Goal: Information Seeking & Learning: Check status

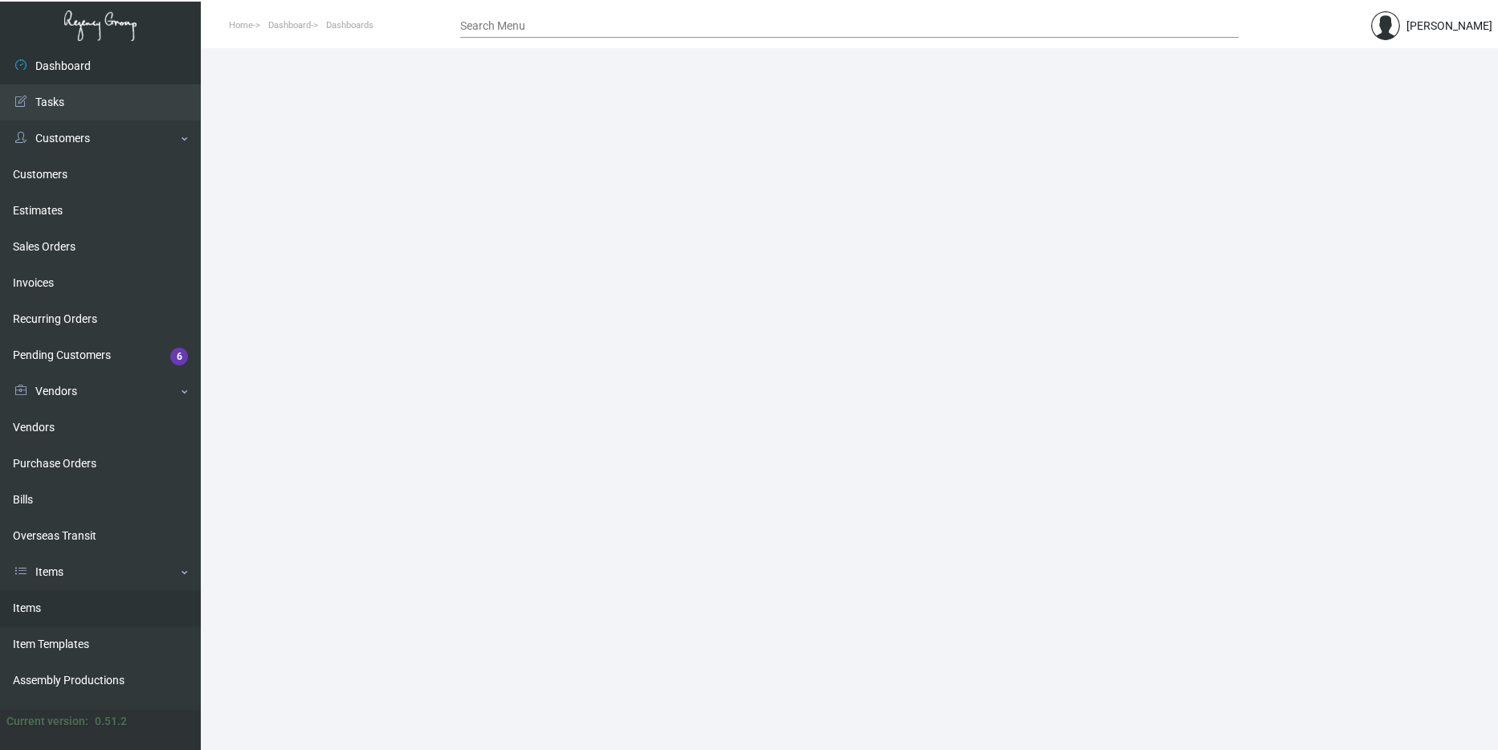
click at [96, 606] on link "Items" at bounding box center [100, 608] width 201 height 36
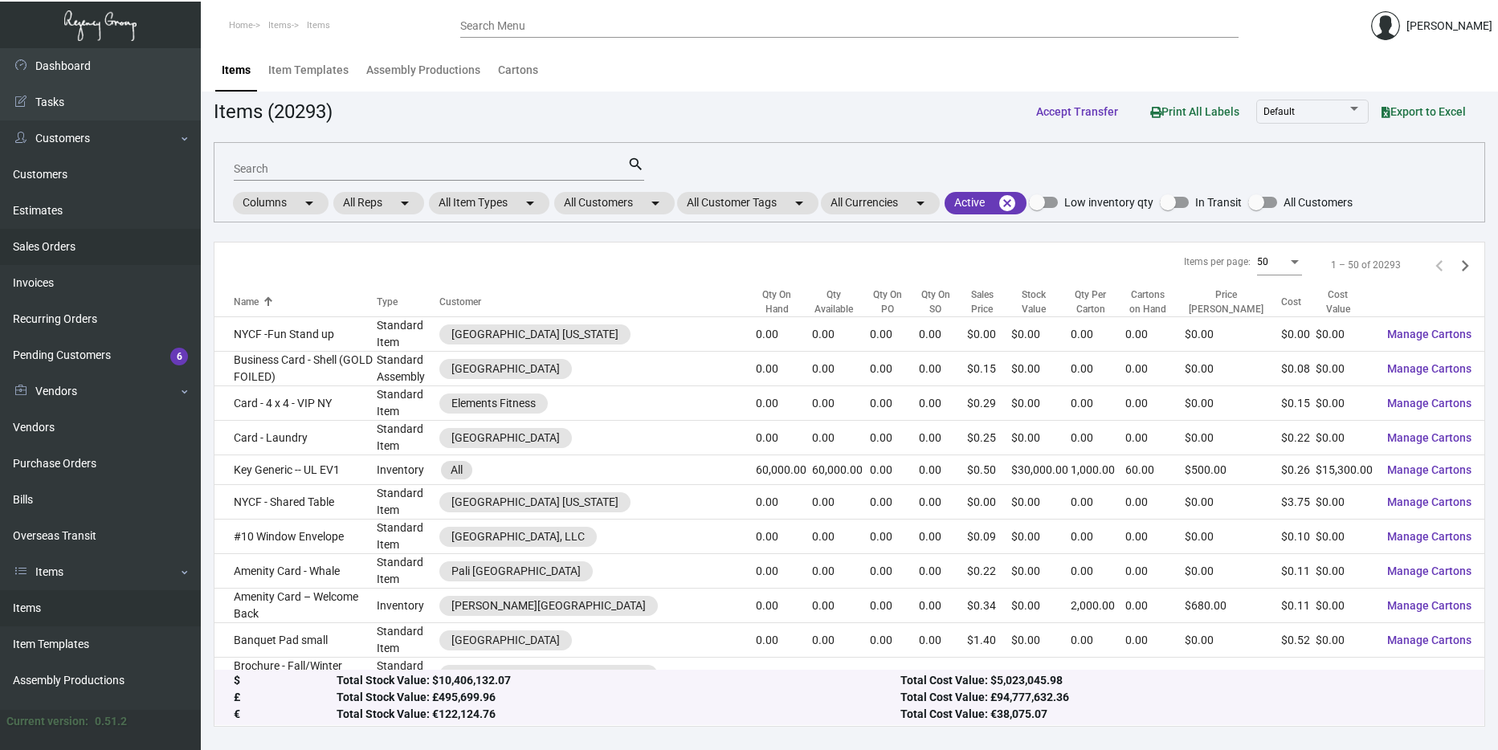
click at [59, 258] on link "Sales Orders" at bounding box center [100, 247] width 201 height 36
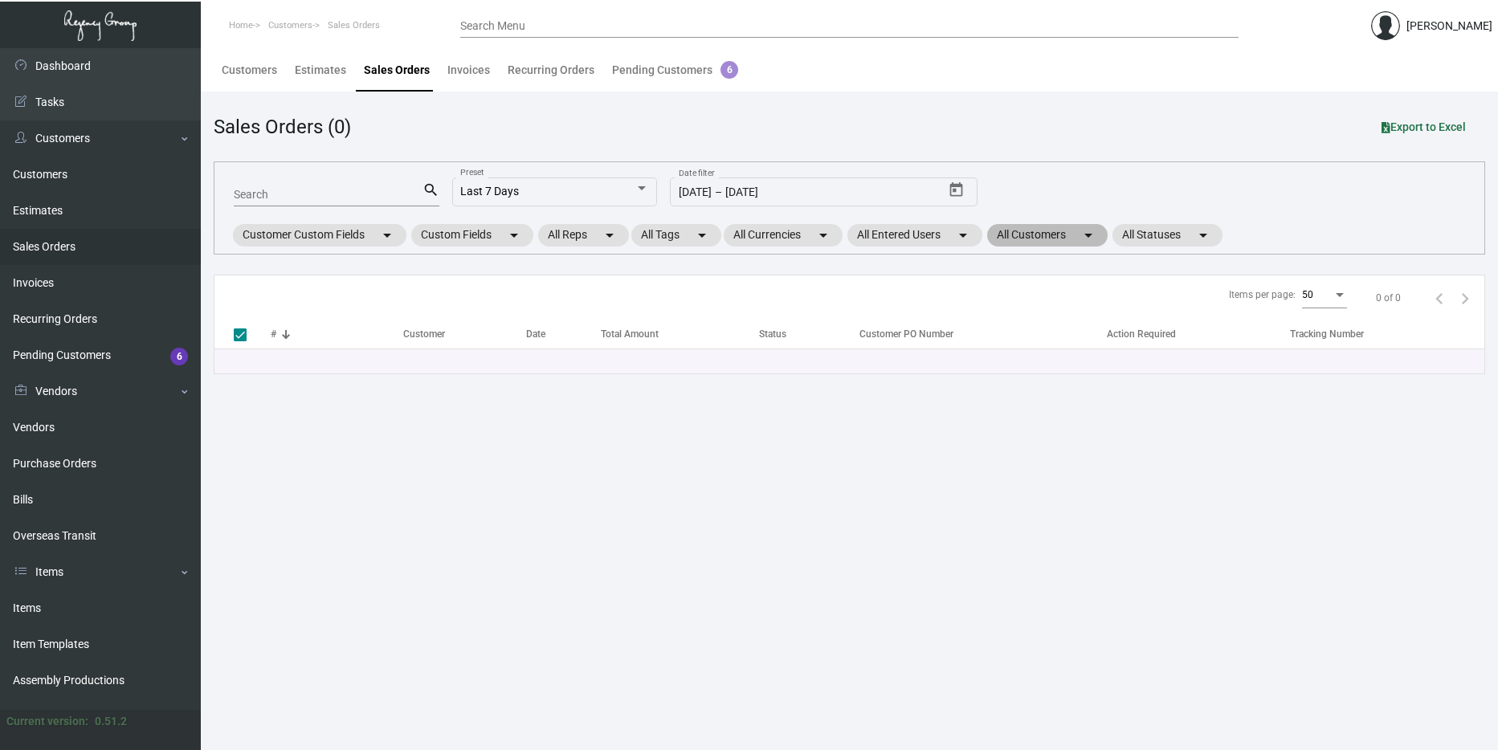
click at [1033, 235] on mat-chip "All Customers arrow_drop_down" at bounding box center [1047, 235] width 120 height 22
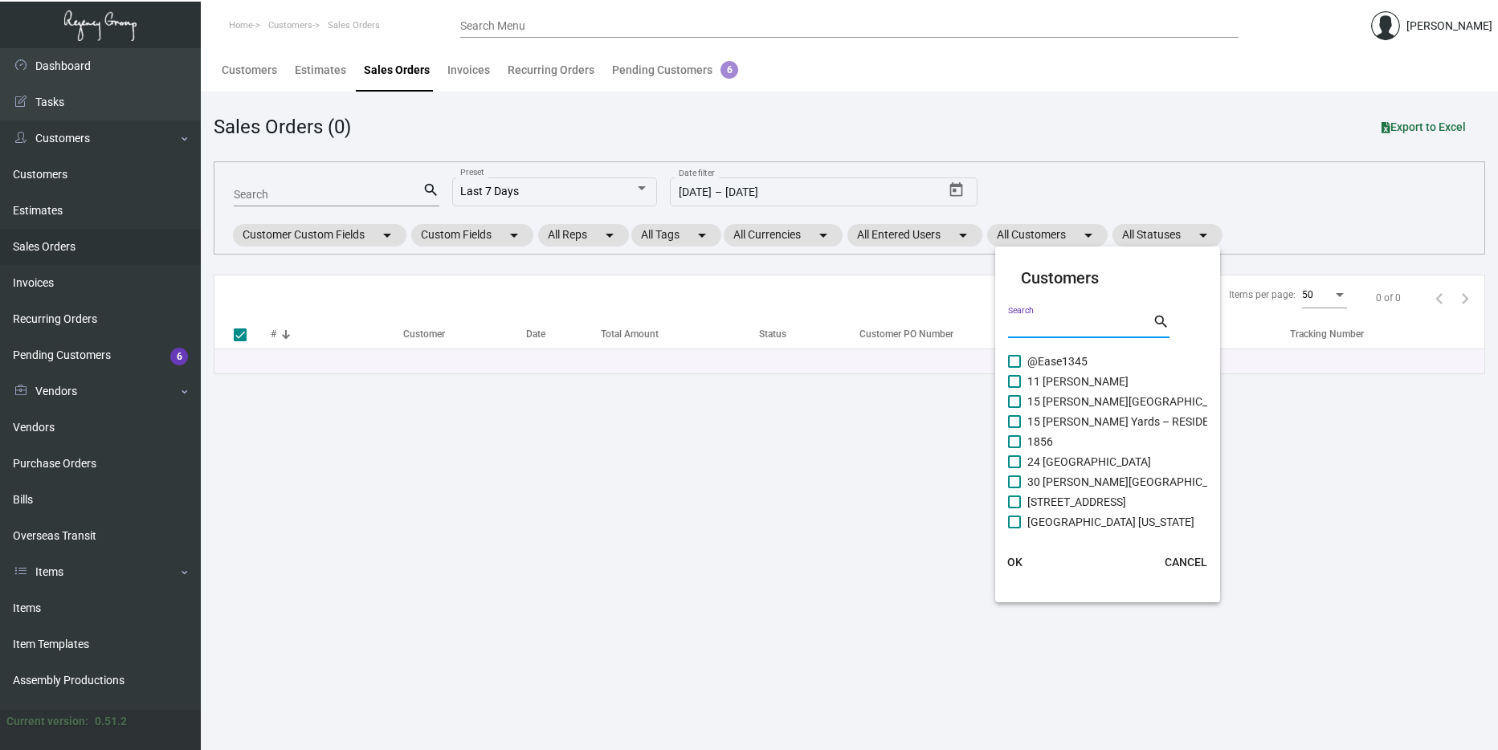
click at [1050, 323] on input "Search" at bounding box center [1080, 326] width 145 height 13
type input "Pali"
click at [1072, 360] on span "Le Petit Pali - Carmel" at bounding box center [1078, 361] width 102 height 19
click at [1014, 368] on input "Le Petit Pali - Carmel" at bounding box center [1014, 368] width 1 height 1
checkbox input "true"
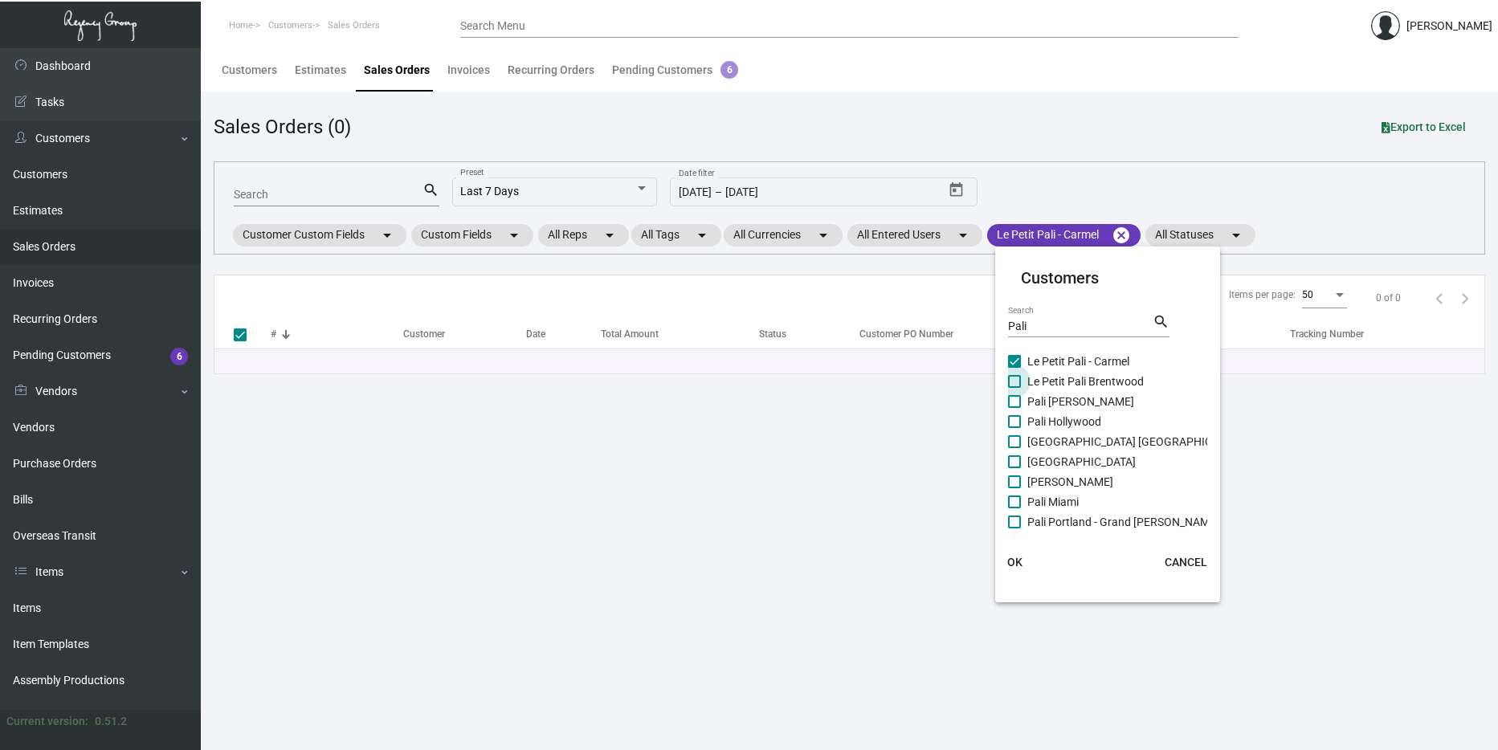
click at [1072, 389] on span "Le Petit Pali Brentwood" at bounding box center [1085, 381] width 116 height 19
click at [1014, 389] on input "Le Petit Pali Brentwood" at bounding box center [1014, 388] width 1 height 1
checkbox input "true"
click at [1043, 357] on span "Le Petit Pali - Carmel" at bounding box center [1078, 361] width 102 height 19
click at [1014, 368] on input "Le Petit Pali - Carmel" at bounding box center [1014, 368] width 1 height 1
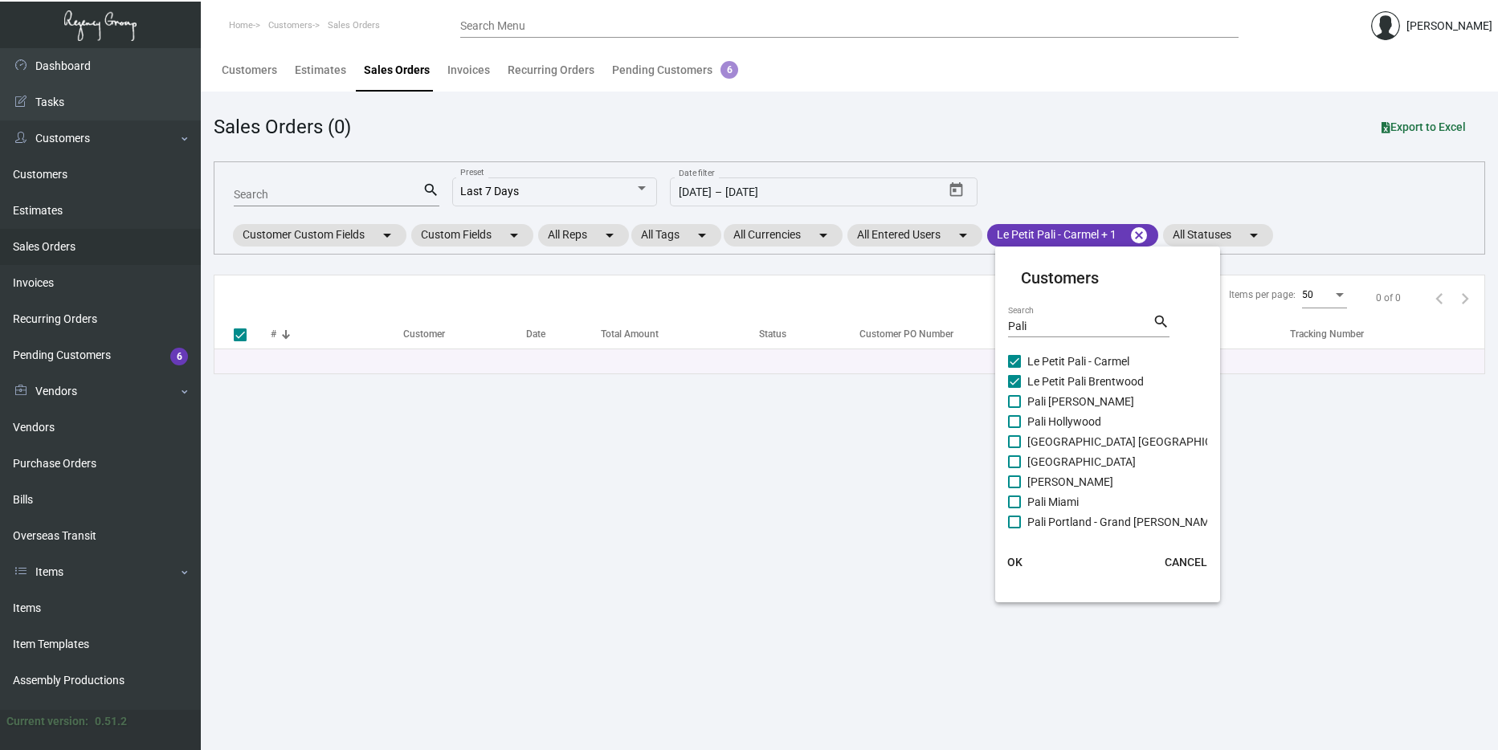
checkbox input "false"
click at [1042, 573] on mat-card-actions "OK CANCEL" at bounding box center [1108, 562] width 238 height 42
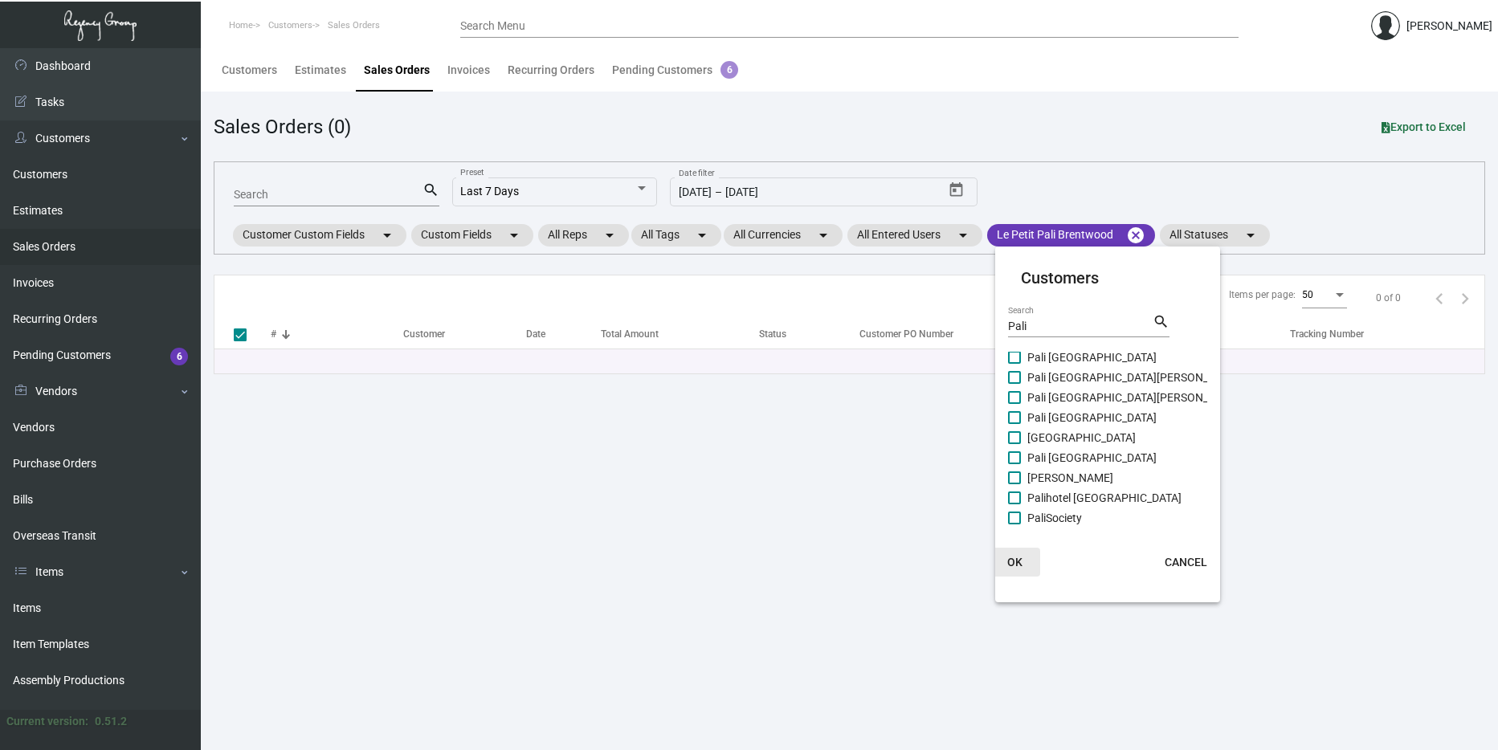
click at [1019, 566] on span "OK" at bounding box center [1014, 562] width 15 height 13
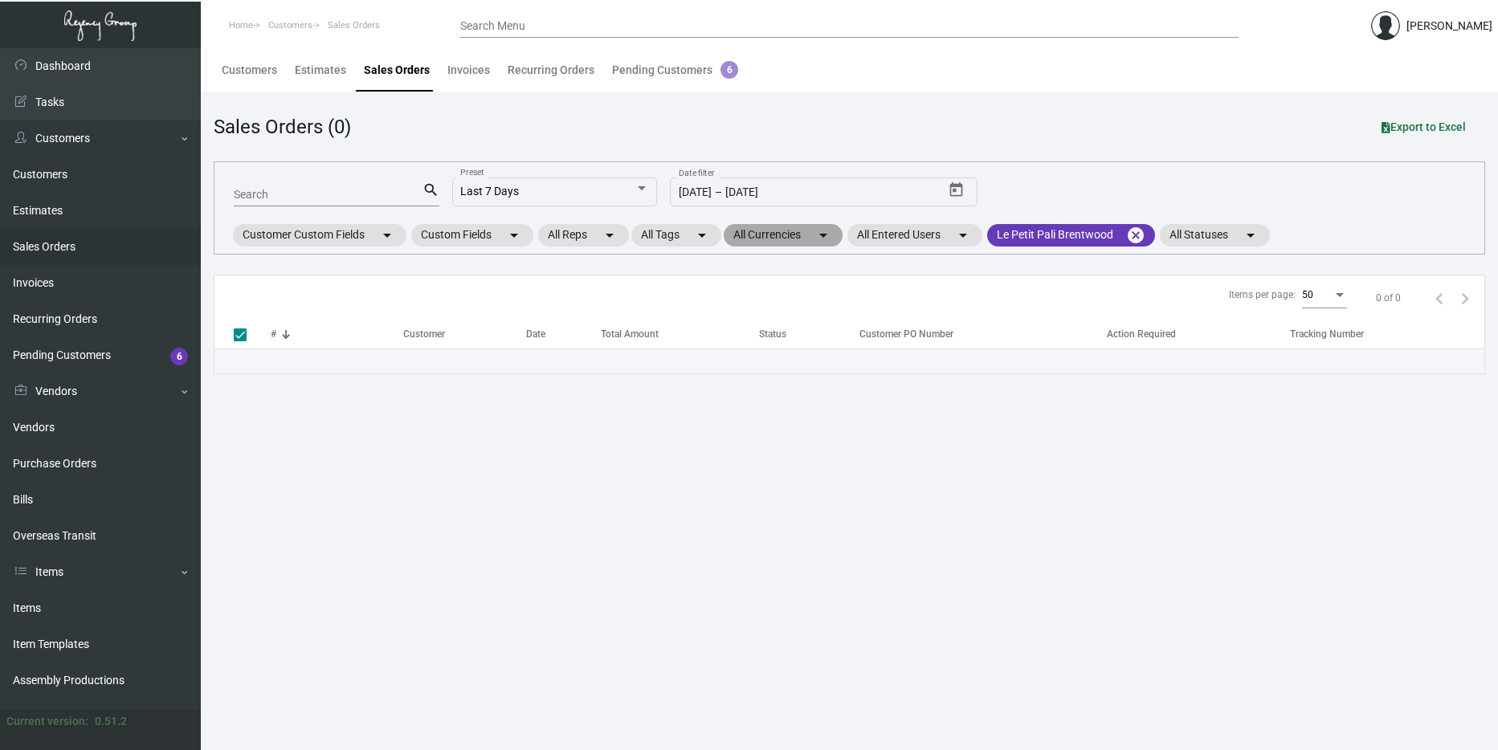
click at [785, 241] on mat-chip "All Currencies arrow_drop_down" at bounding box center [783, 235] width 119 height 22
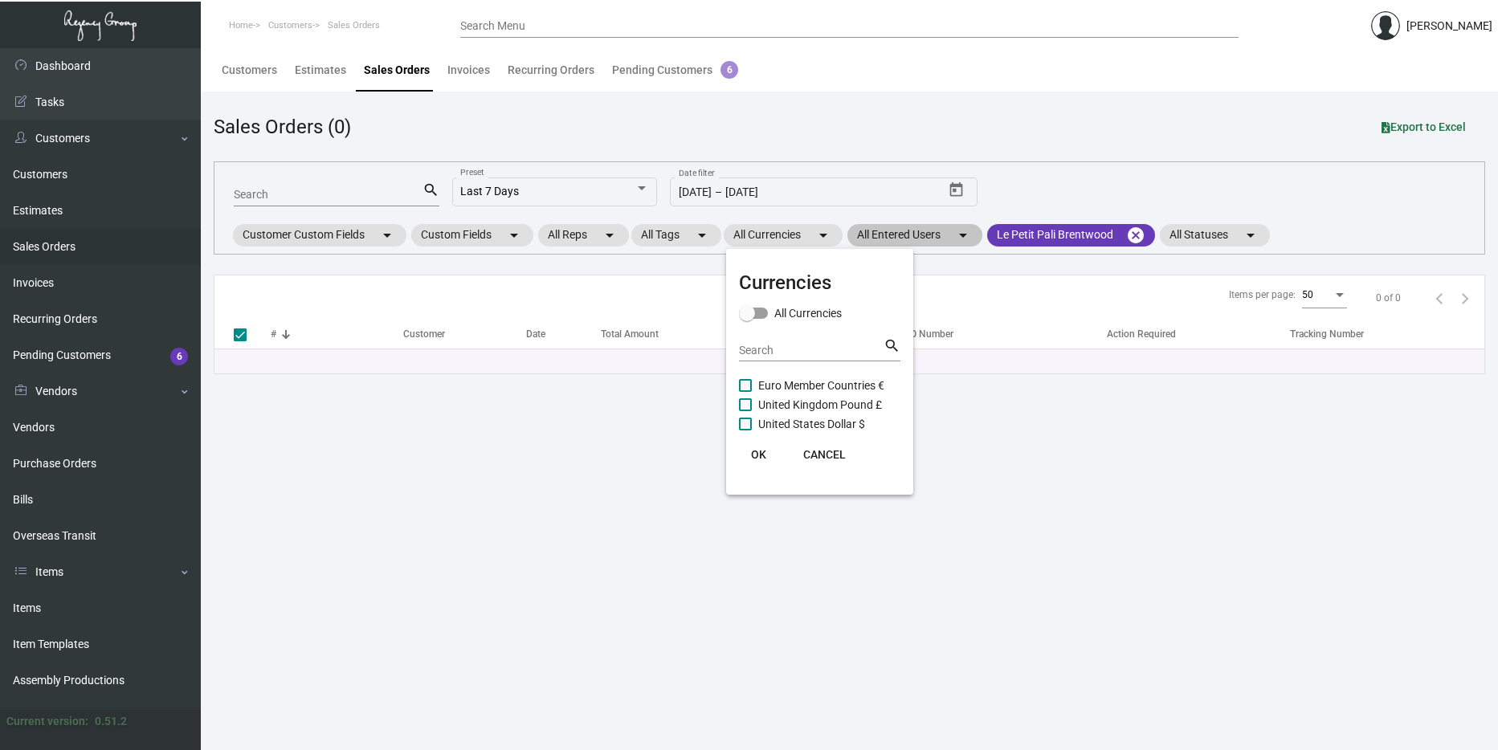
click at [915, 233] on div at bounding box center [749, 375] width 1498 height 750
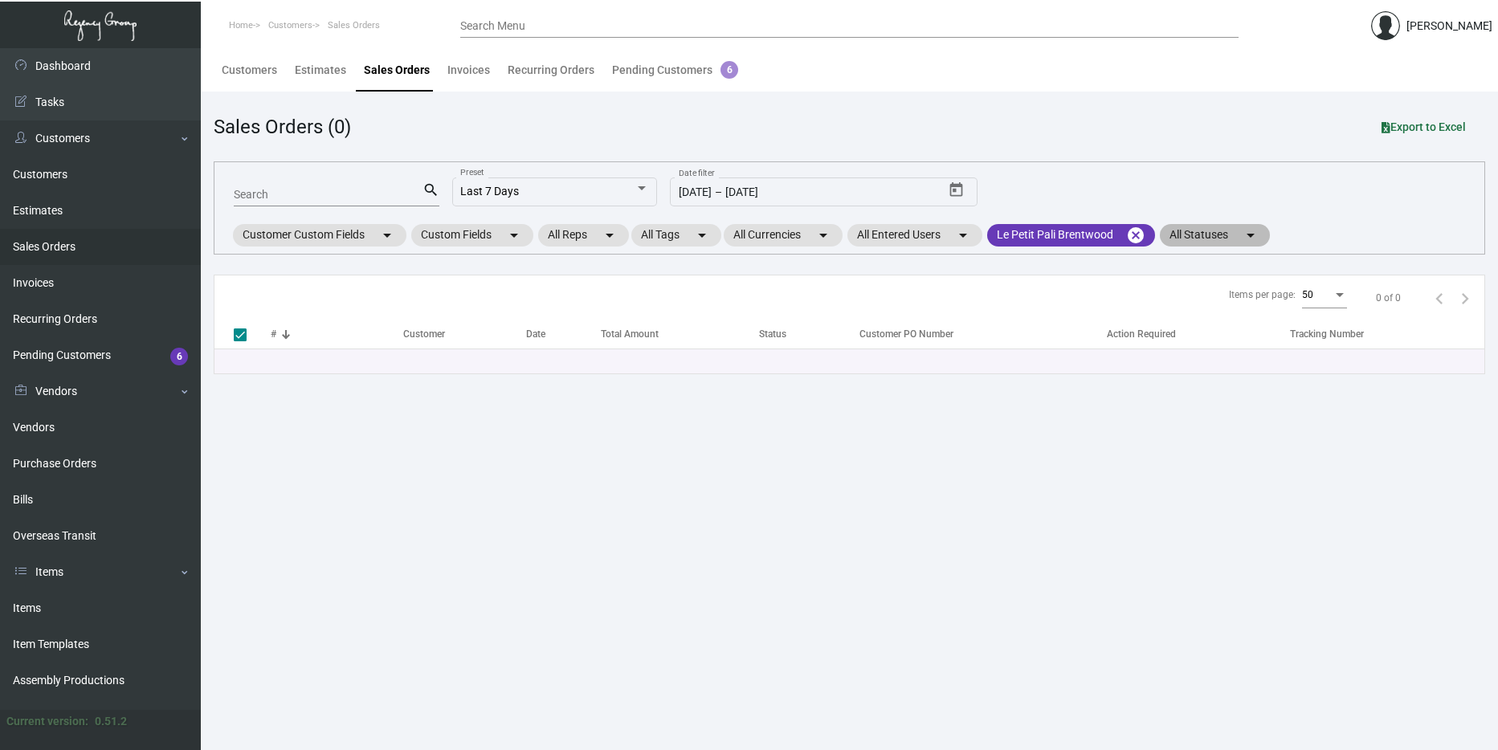
click at [1206, 231] on mat-chip "All Statuses arrow_drop_down" at bounding box center [1215, 235] width 110 height 22
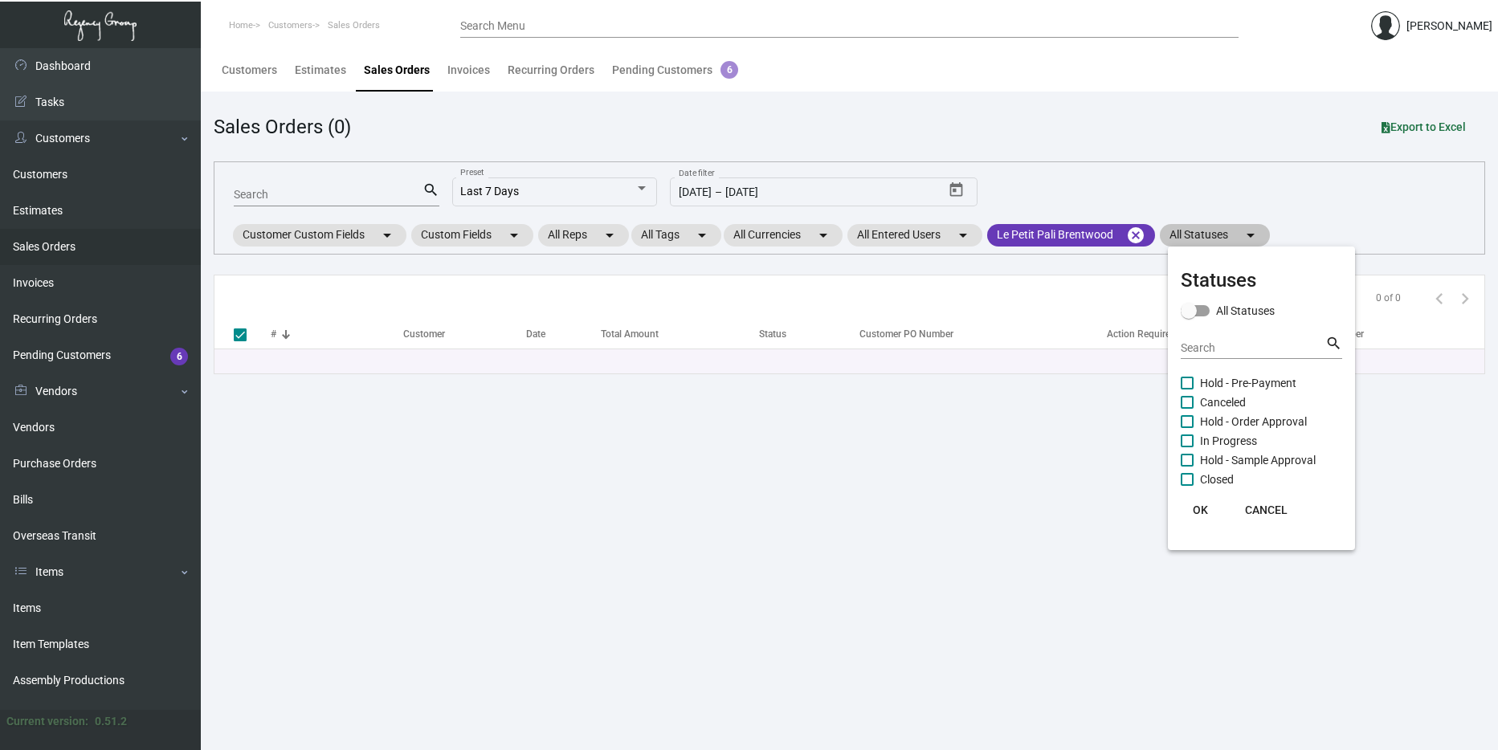
click at [1206, 231] on div at bounding box center [749, 375] width 1498 height 750
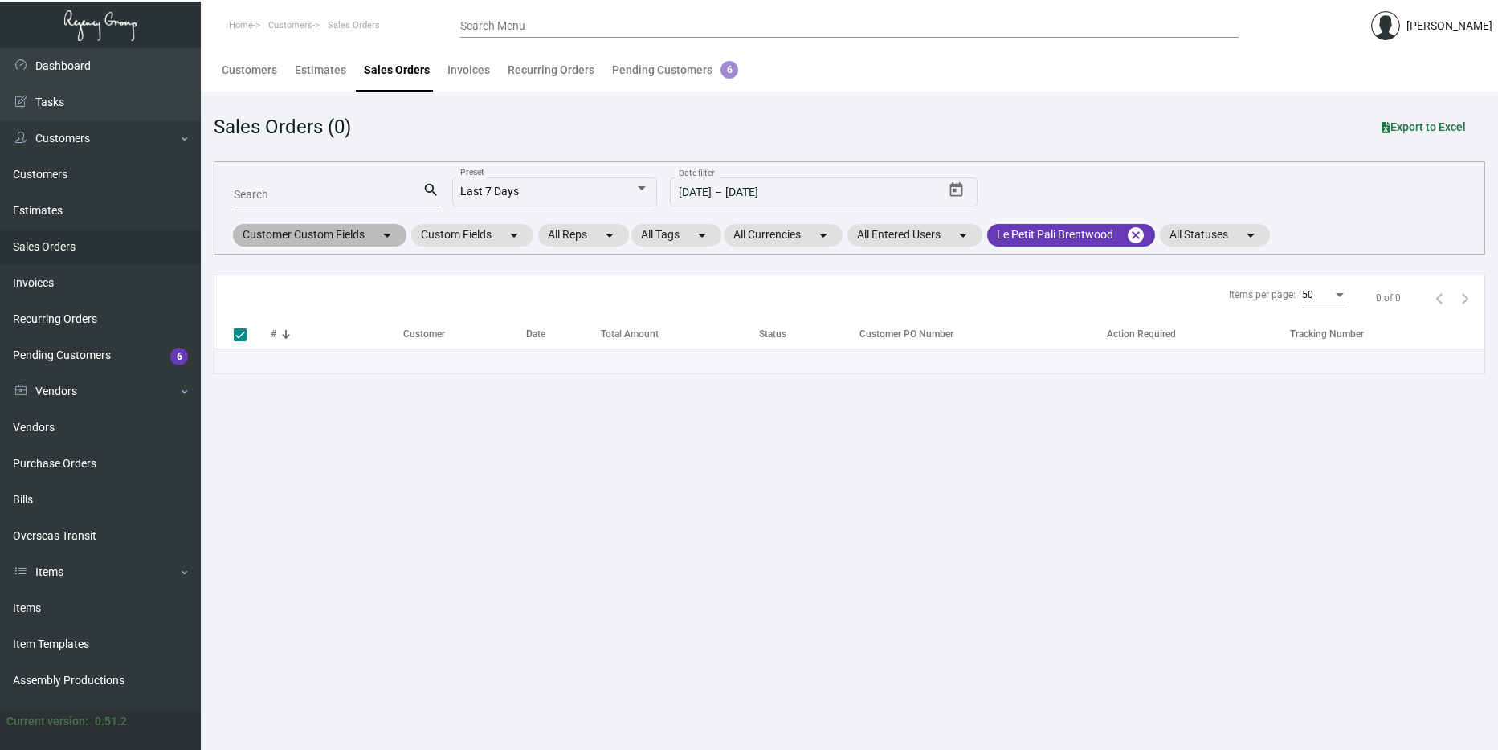
click at [365, 242] on mat-chip "Customer Custom Fields arrow_drop_down" at bounding box center [319, 235] width 173 height 22
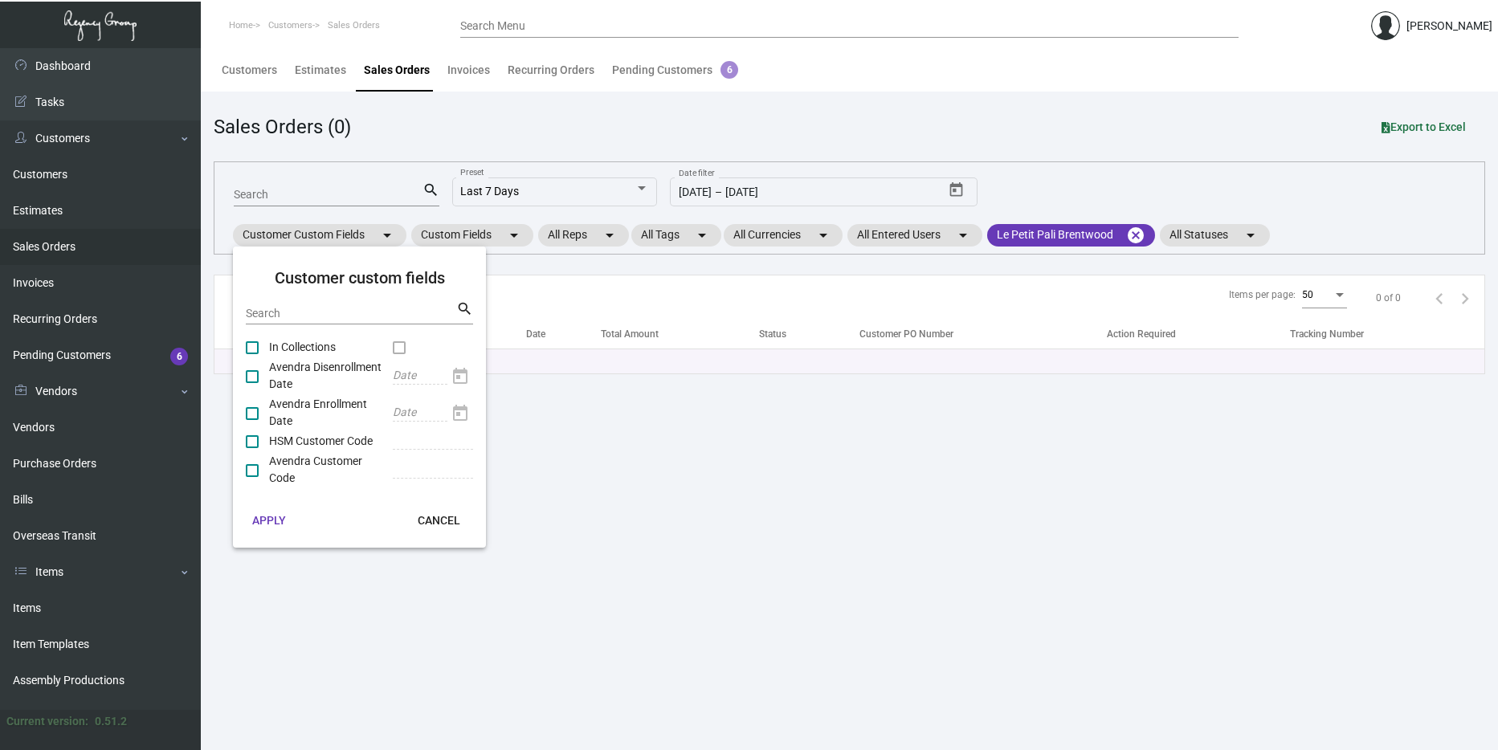
click at [385, 235] on div at bounding box center [749, 375] width 1498 height 750
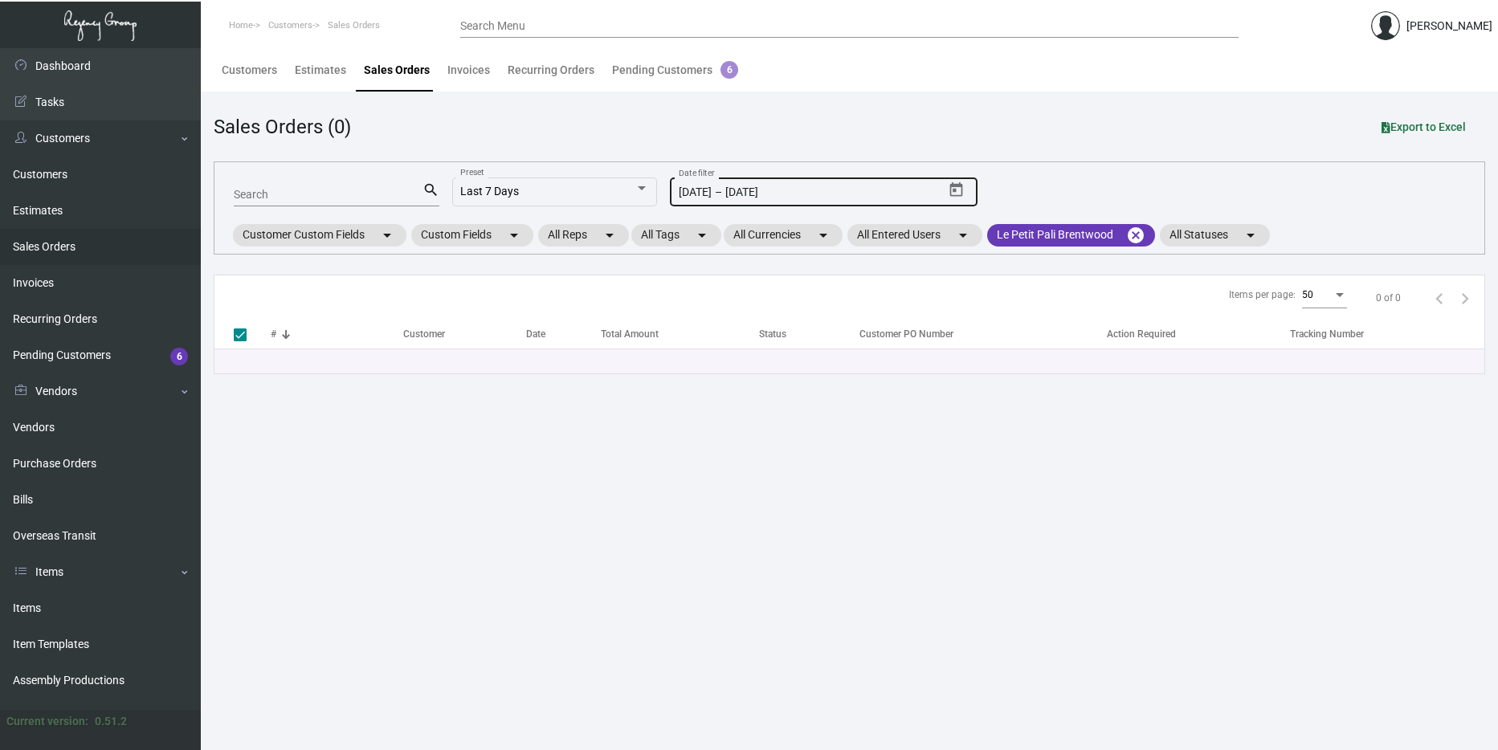
click at [915, 194] on div "10/9/2025 10/9/2025 – 10/15/2025" at bounding box center [811, 192] width 265 height 13
click at [965, 190] on icon "Open calendar" at bounding box center [956, 190] width 17 height 17
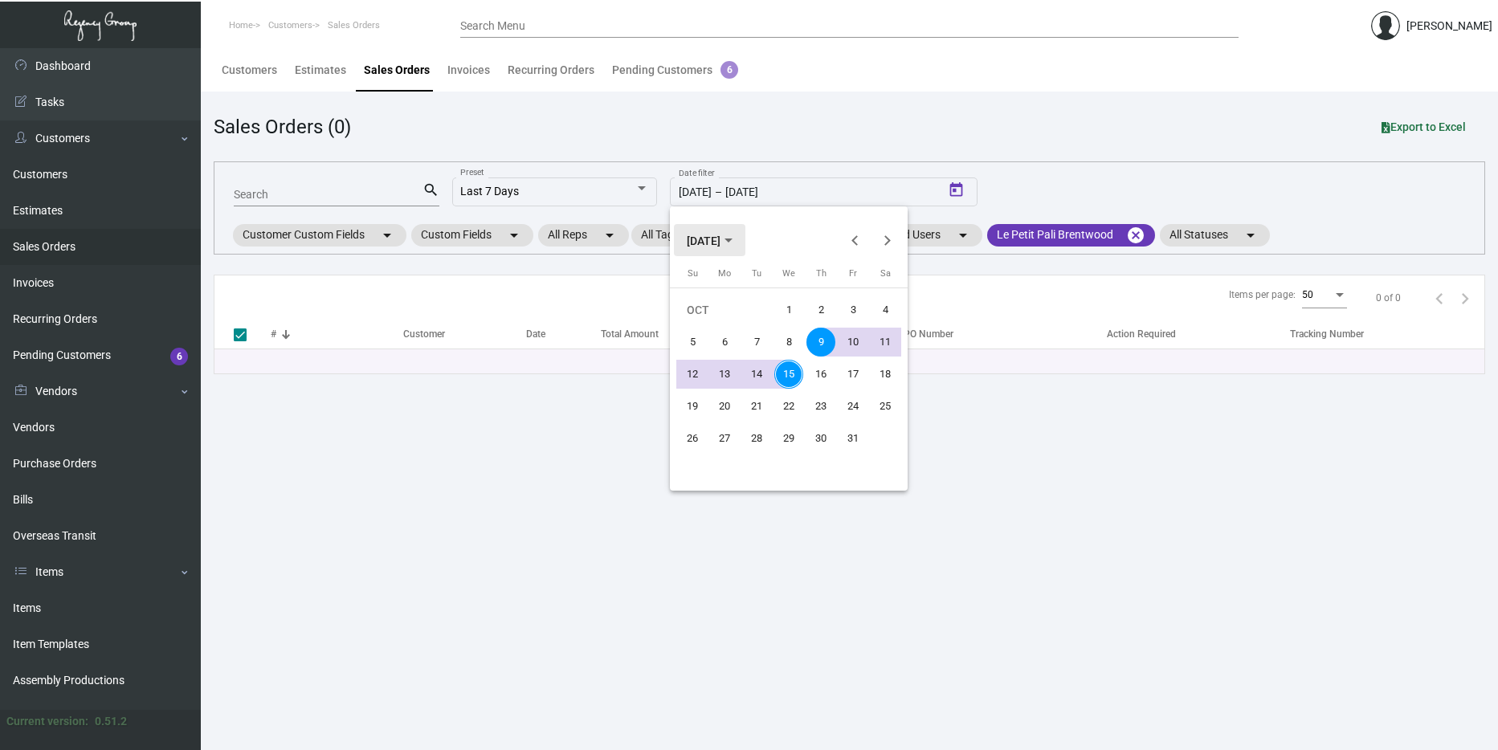
click at [715, 239] on span "[DATE]" at bounding box center [704, 241] width 34 height 13
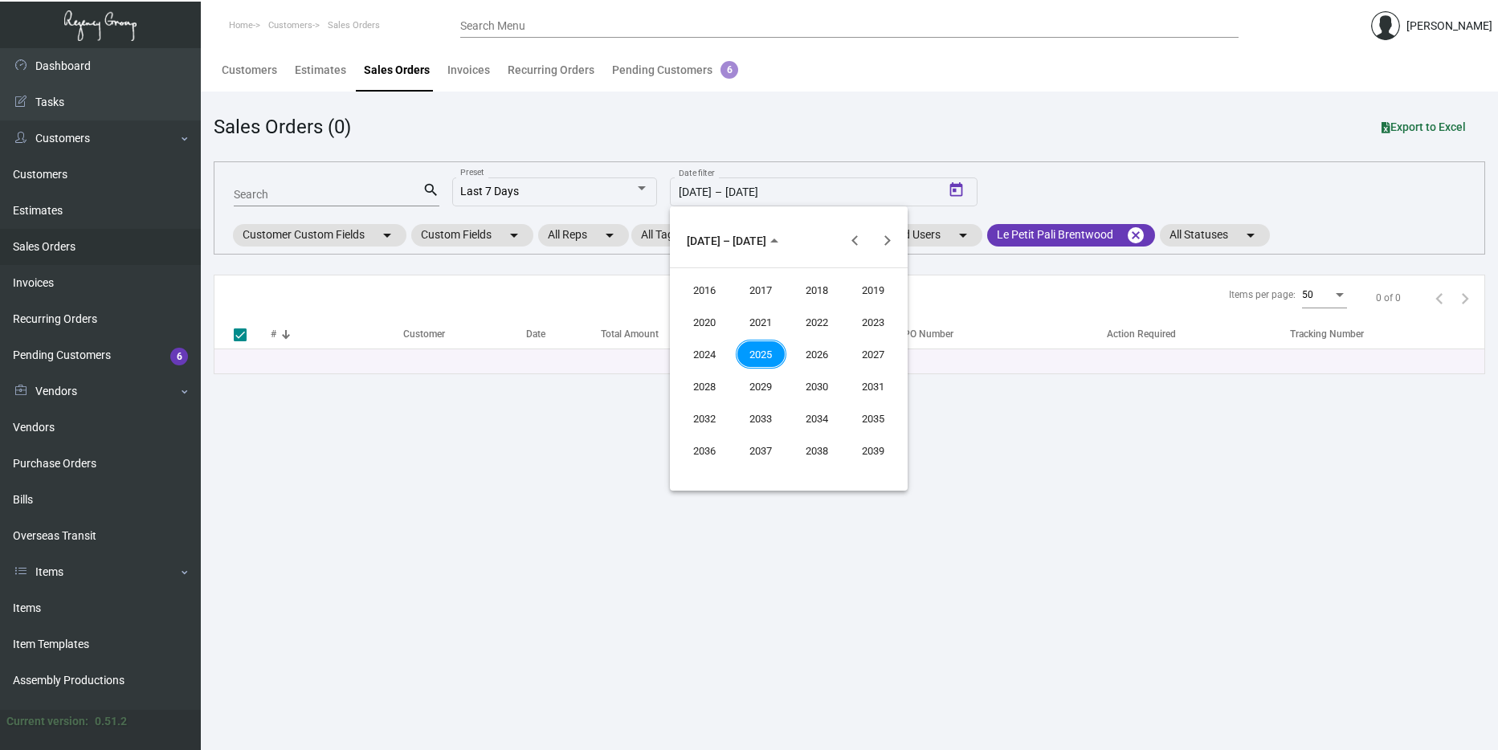
click at [706, 346] on div "2024" at bounding box center [704, 354] width 51 height 29
click at [751, 393] on div "OCT" at bounding box center [761, 386] width 51 height 29
click at [712, 237] on span "OCT 2024" at bounding box center [704, 241] width 34 height 13
click at [704, 352] on div "2024" at bounding box center [704, 354] width 51 height 29
click at [720, 245] on span "2024" at bounding box center [706, 240] width 38 height 13
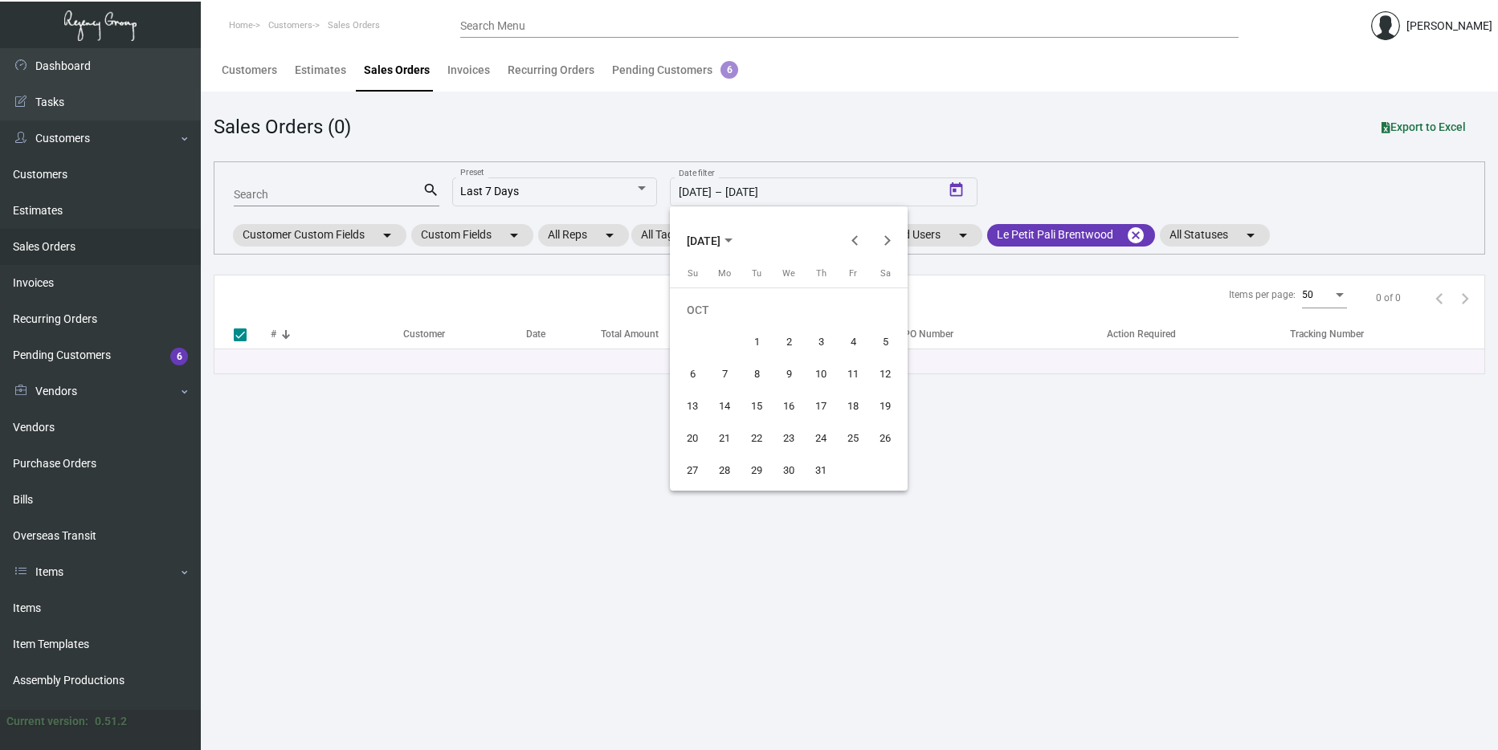
click at [1053, 427] on div at bounding box center [749, 375] width 1498 height 750
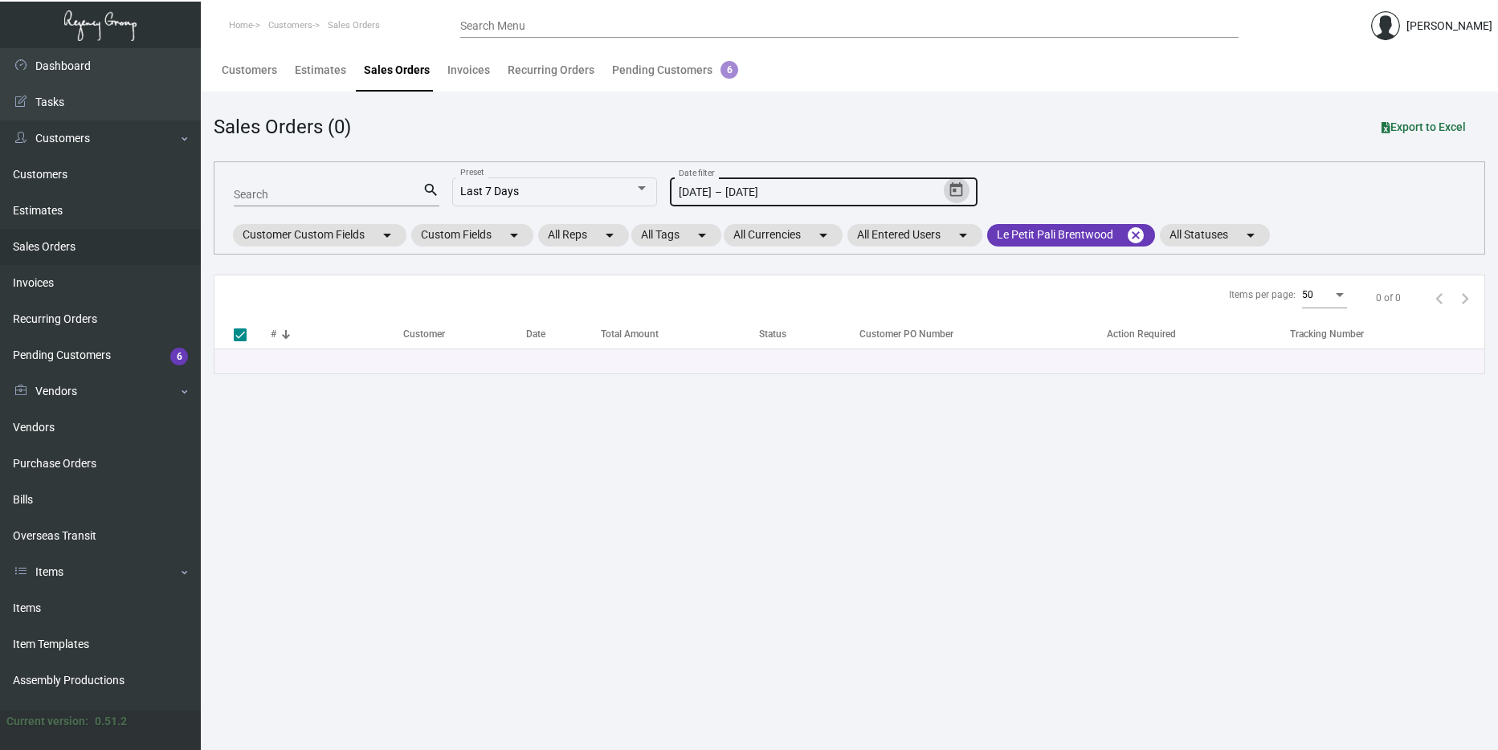
click at [841, 189] on input "[DATE]" at bounding box center [789, 192] width 129 height 13
click at [953, 189] on icon "Open calendar" at bounding box center [956, 190] width 17 height 17
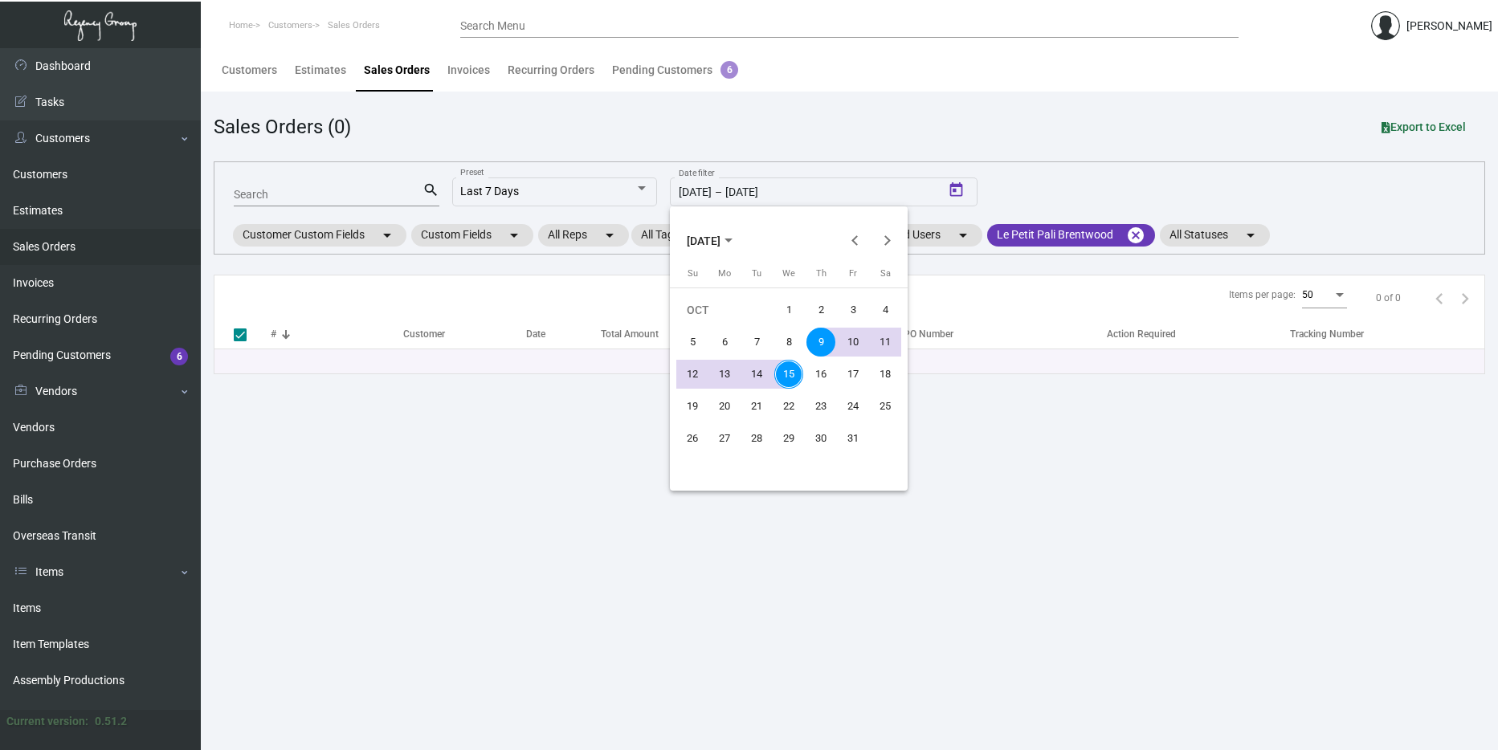
click at [710, 242] on span "[DATE]" at bounding box center [704, 241] width 34 height 13
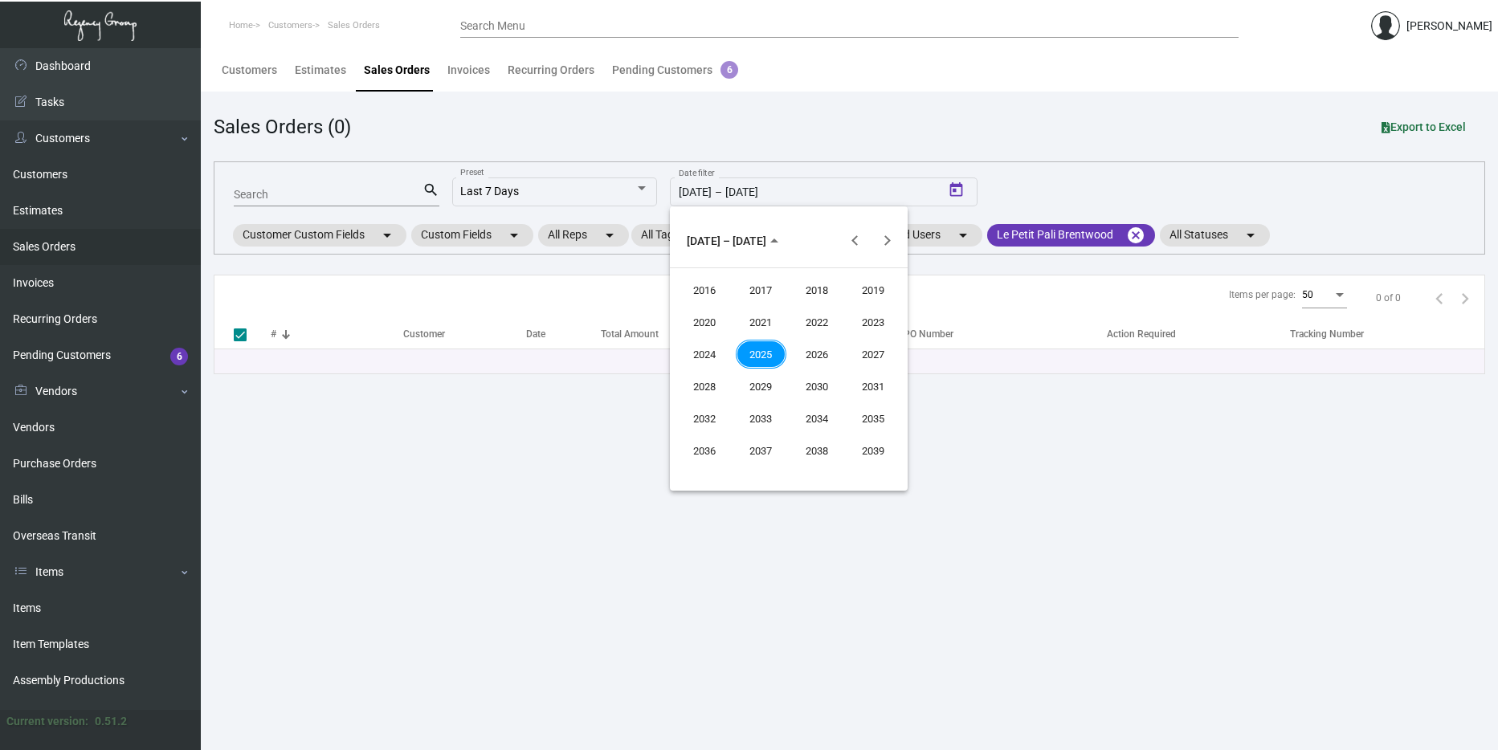
click at [704, 347] on div "2024" at bounding box center [704, 354] width 51 height 29
click at [701, 313] on div "JAN" at bounding box center [704, 322] width 51 height 29
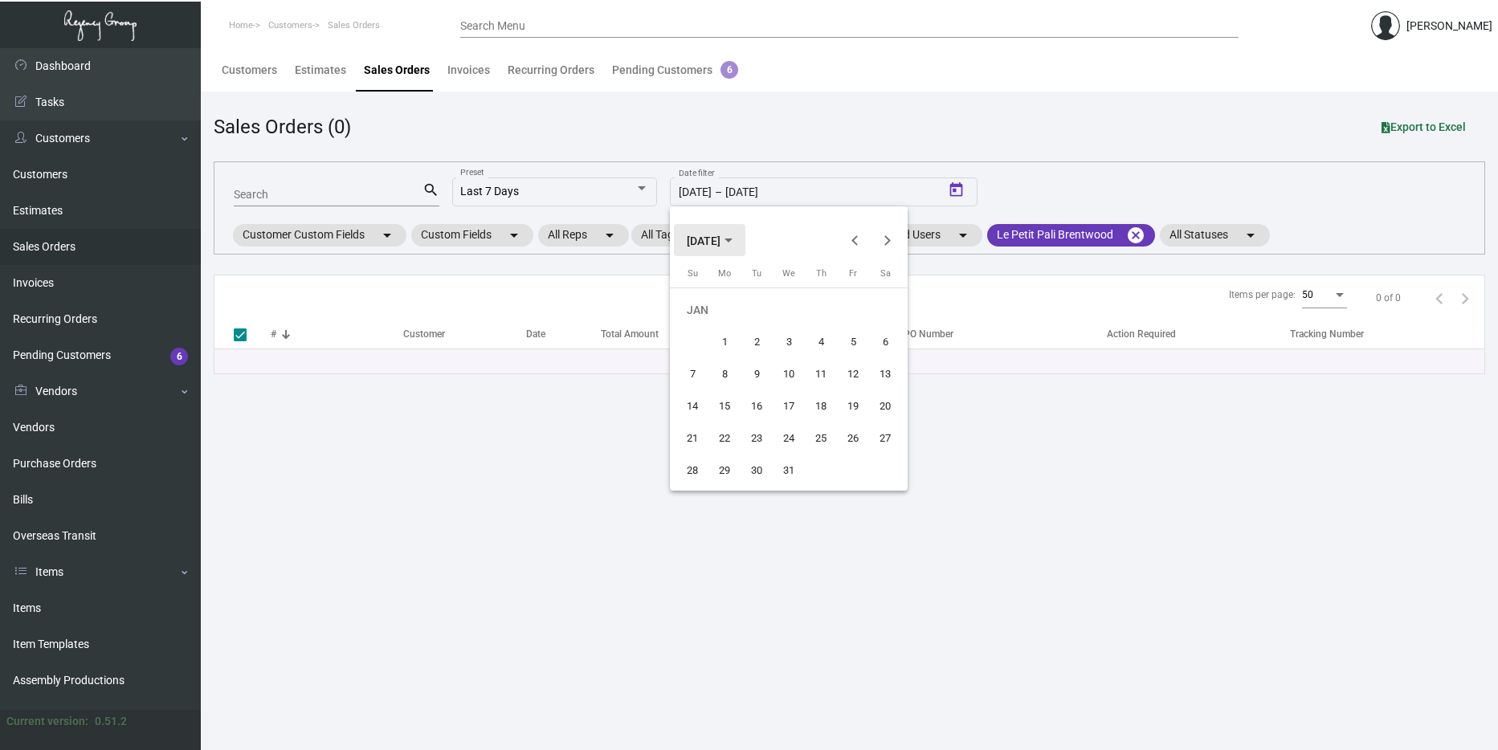
click at [732, 244] on span "[DATE]" at bounding box center [710, 240] width 46 height 13
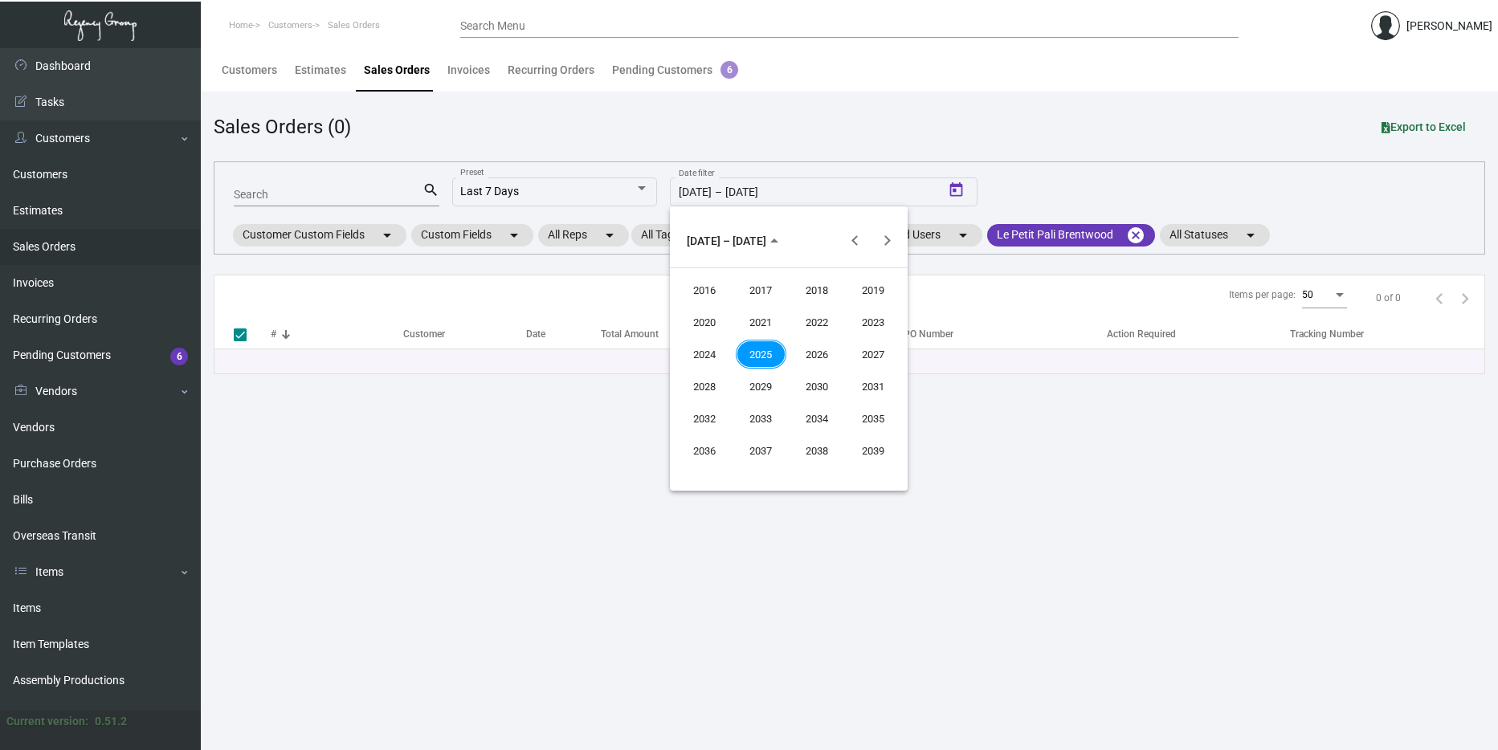
click at [746, 349] on div "2025" at bounding box center [761, 354] width 51 height 29
click at [749, 392] on div "OCT" at bounding box center [761, 386] width 51 height 29
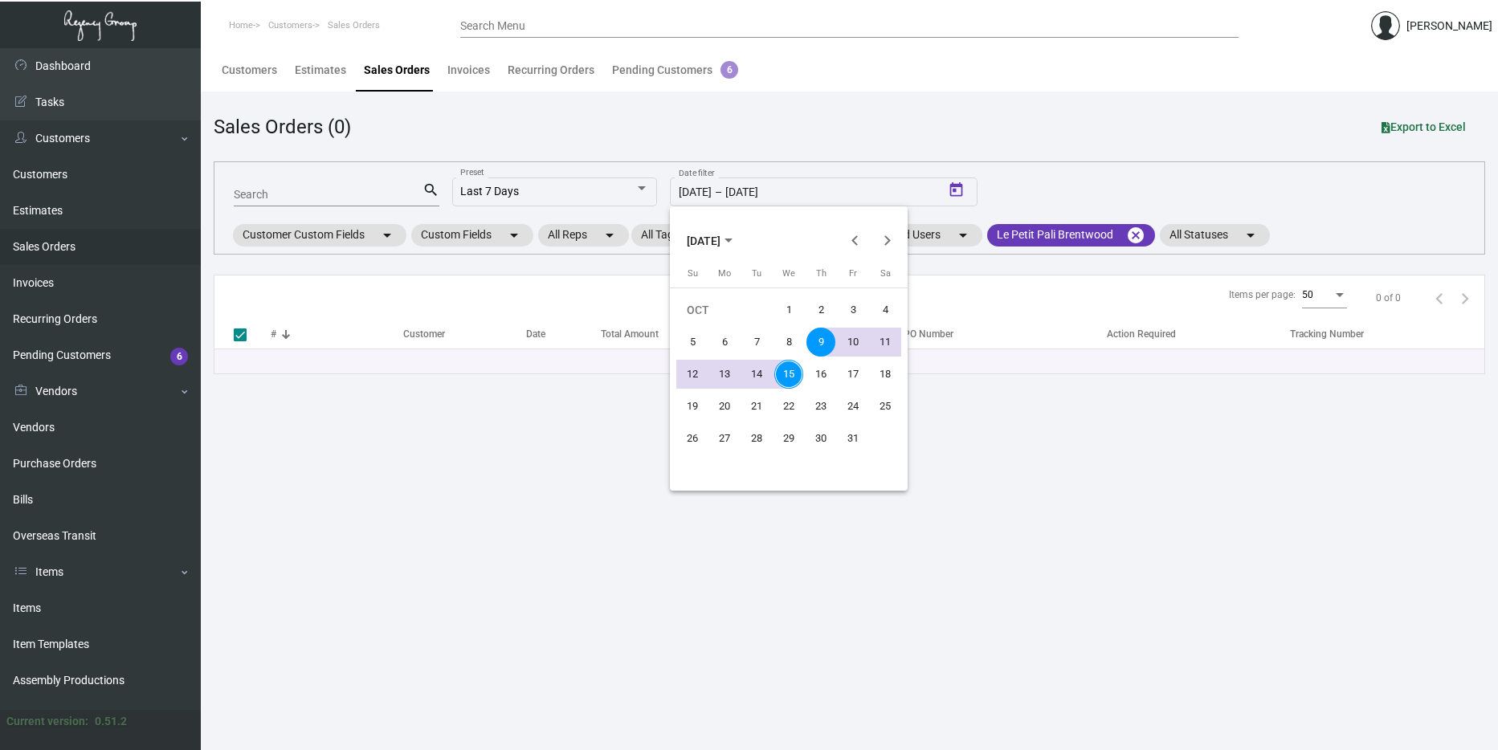
click at [948, 396] on div at bounding box center [749, 375] width 1498 height 750
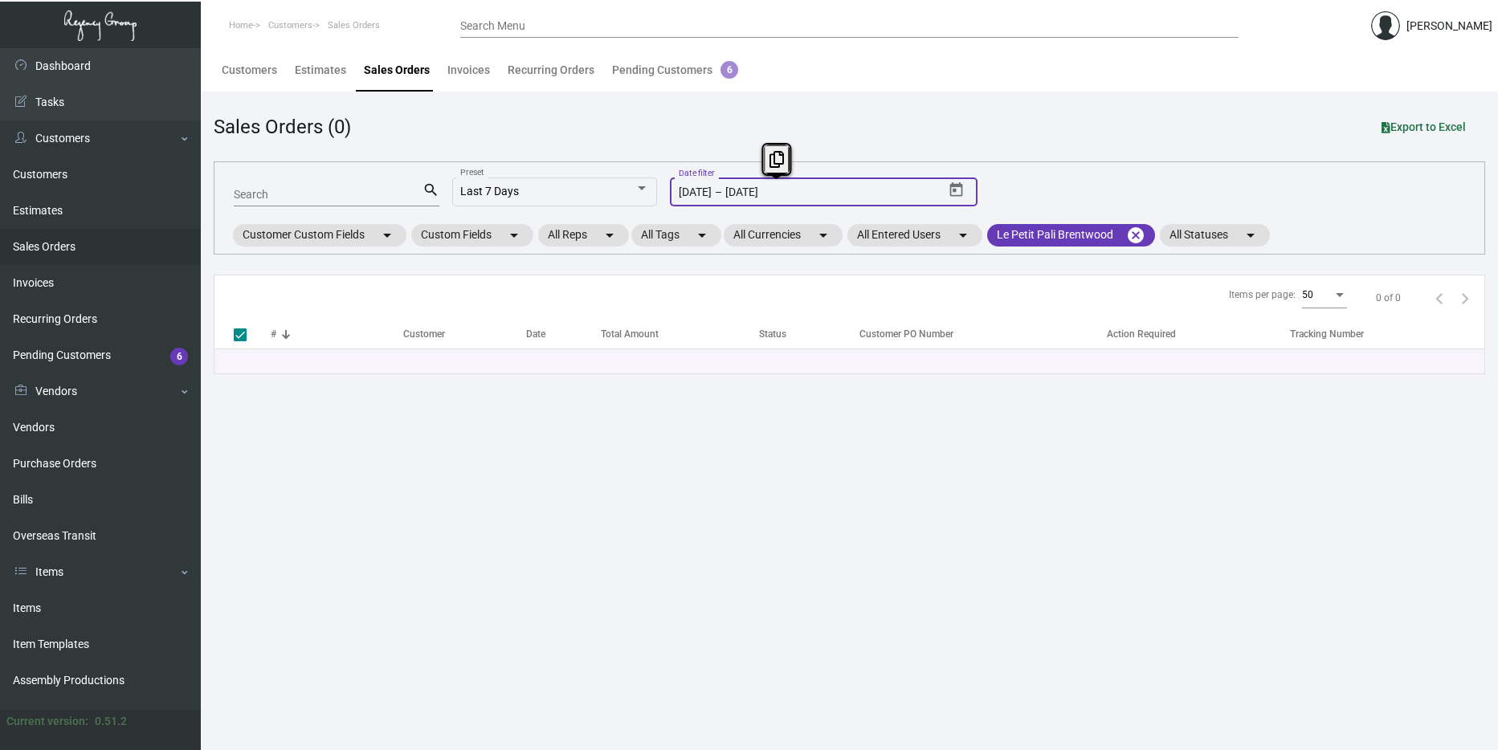
drag, startPoint x: 837, startPoint y: 196, endPoint x: 685, endPoint y: 180, distance: 152.6
click at [685, 180] on div "10/9/2025 10/9/2025 – 10/15/2025 Date filter" at bounding box center [811, 190] width 265 height 31
drag, startPoint x: 685, startPoint y: 180, endPoint x: 712, endPoint y: 195, distance: 30.6
click at [712, 195] on input "[DATE]" at bounding box center [695, 192] width 33 height 13
click at [711, 195] on input "[DATE]" at bounding box center [695, 192] width 33 height 13
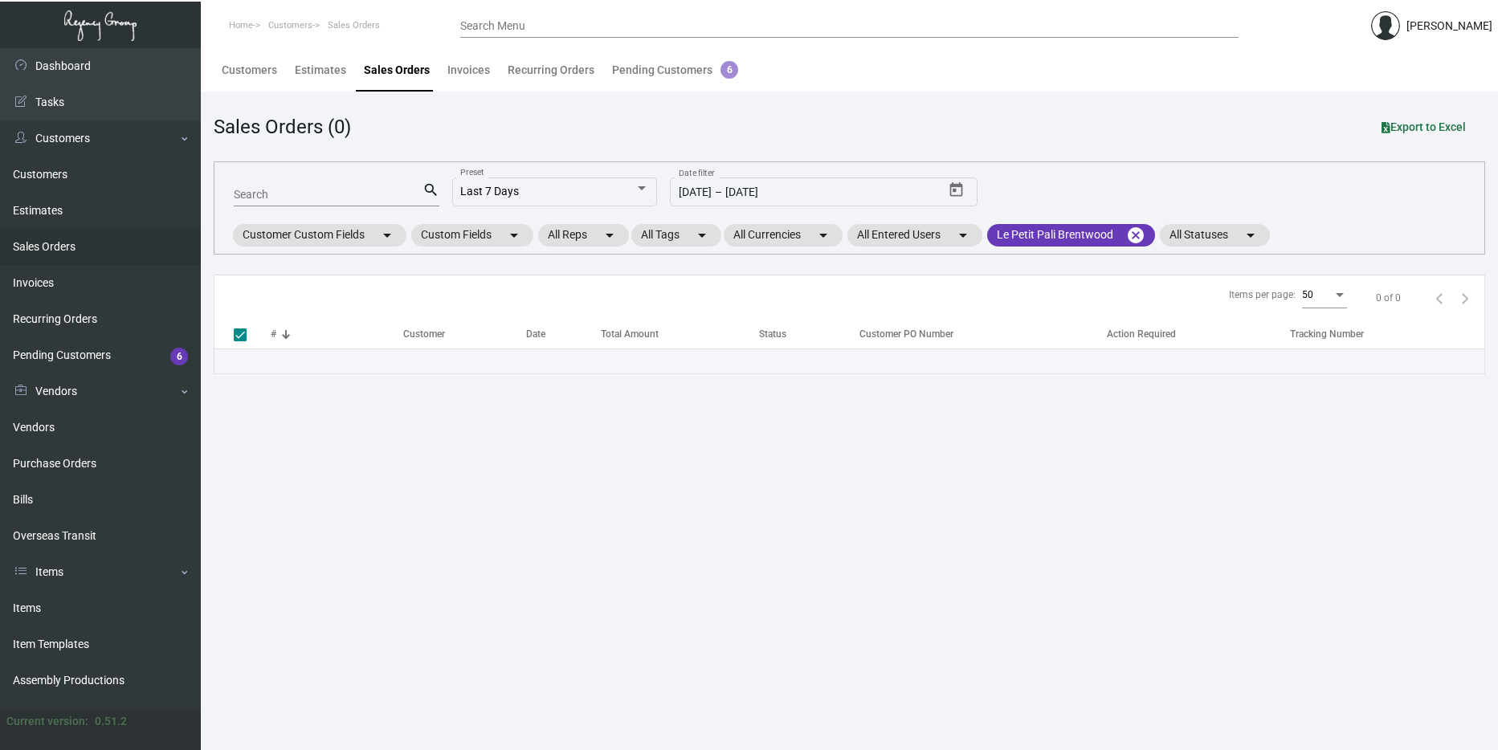
drag, startPoint x: 711, startPoint y: 195, endPoint x: 801, endPoint y: 435, distance: 256.4
click at [801, 435] on main "Customers Estimates Sales Orders Invoices Recurring Orders Pending Customers 6 …" at bounding box center [849, 399] width 1297 height 702
drag, startPoint x: 801, startPoint y: 435, endPoint x: 908, endPoint y: 426, distance: 107.2
click at [908, 426] on main "Customers Estimates Sales Orders Invoices Recurring Orders Pending Customers 6 …" at bounding box center [849, 399] width 1297 height 702
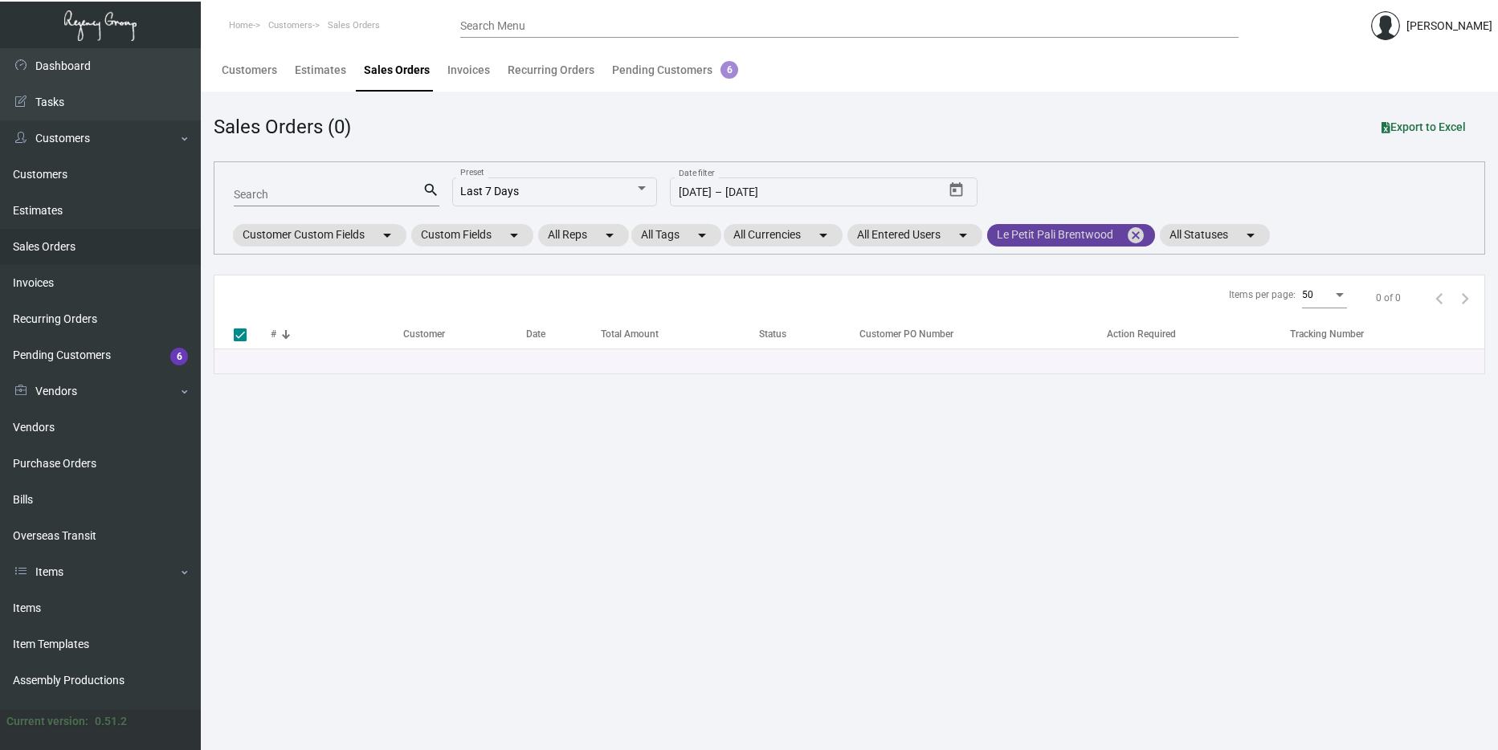
click at [1145, 233] on mat-icon "cancel" at bounding box center [1135, 235] width 19 height 19
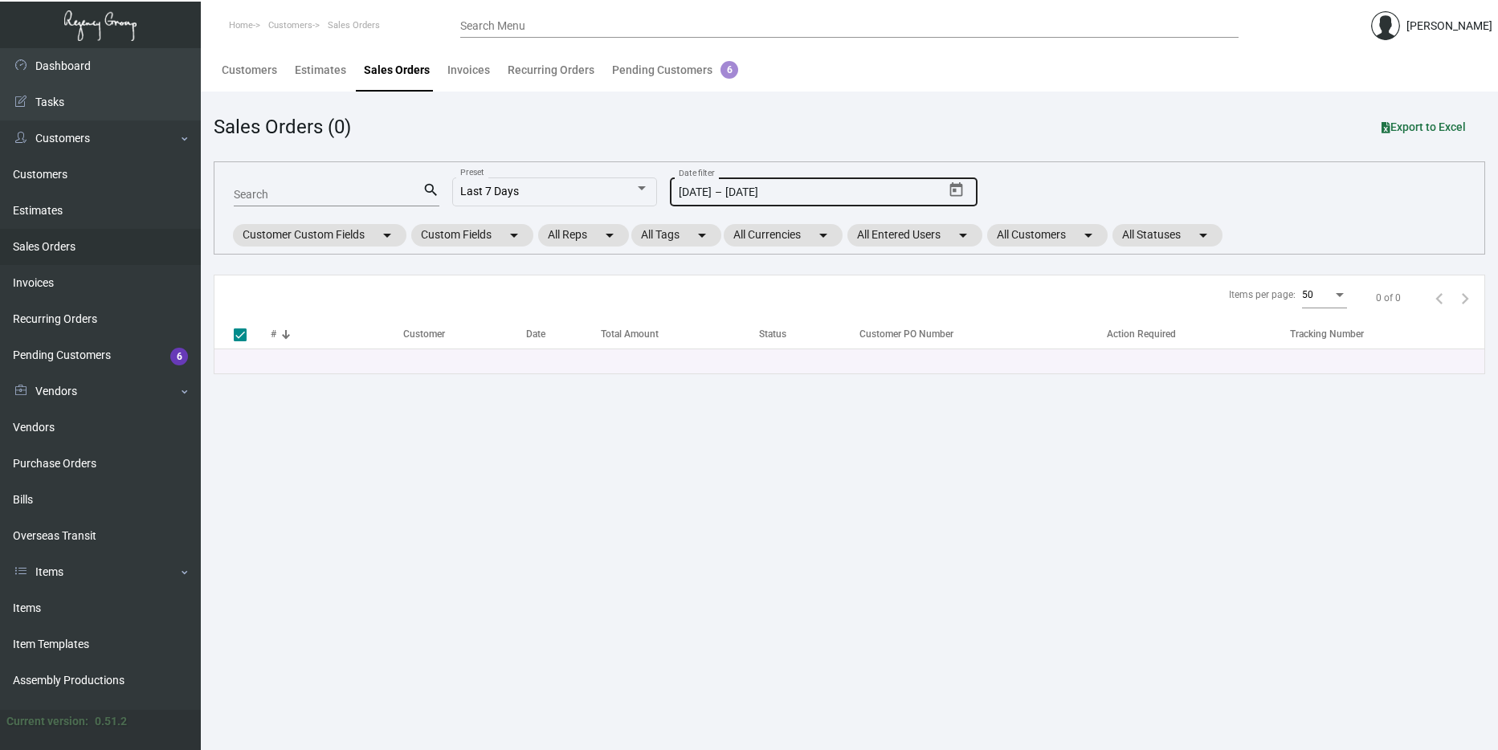
click at [903, 201] on div "10/9/2025 10/9/2025 – 10/15/2025 Date filter" at bounding box center [811, 190] width 265 height 31
drag, startPoint x: 903, startPoint y: 201, endPoint x: 954, endPoint y: 196, distance: 50.8
click at [954, 196] on icon "Open calendar" at bounding box center [956, 189] width 13 height 14
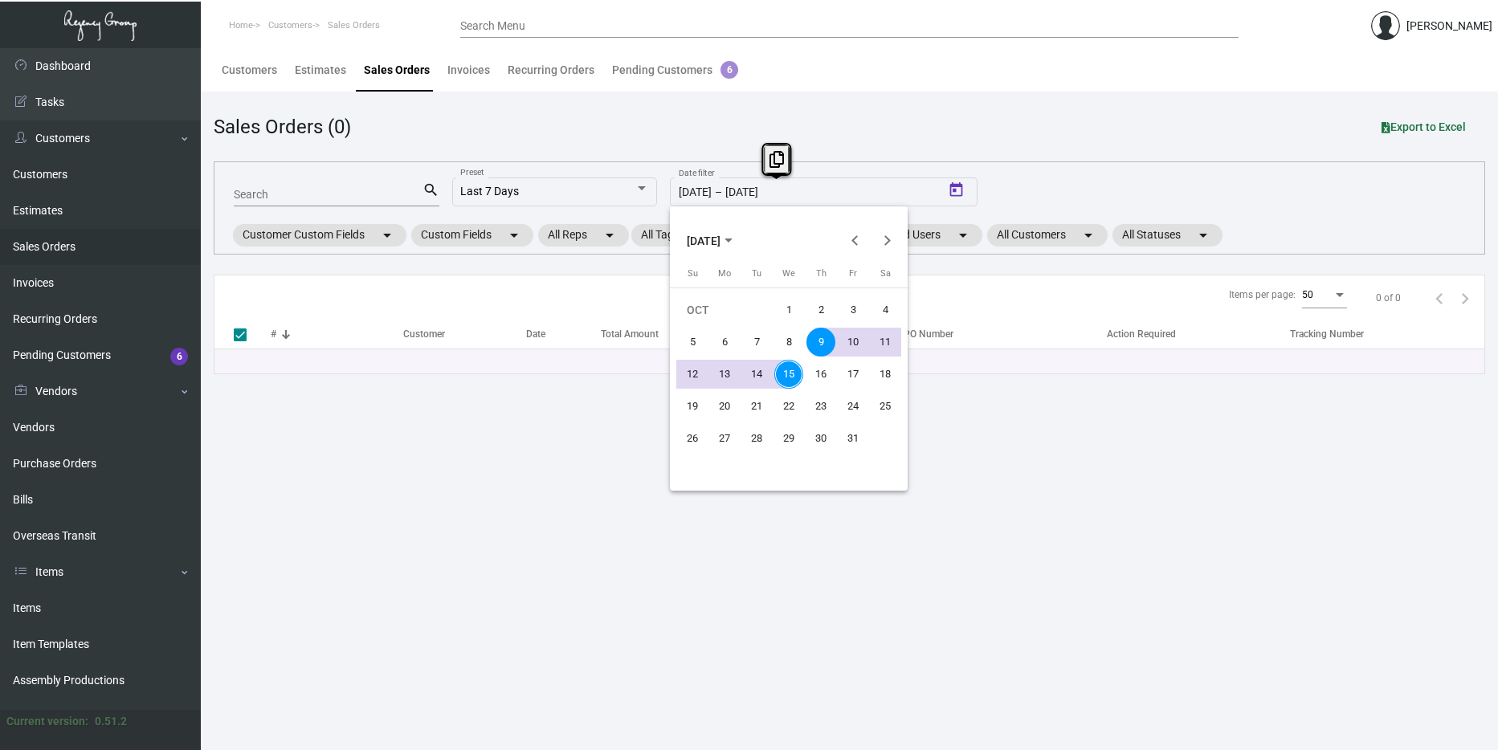
click at [1061, 191] on div at bounding box center [749, 375] width 1498 height 750
click at [1061, 191] on div "Search search Last 7 Days Preset 10/9/2025 10/9/2025 – 10/15/2025 Date filter C…" at bounding box center [849, 207] width 1271 height 93
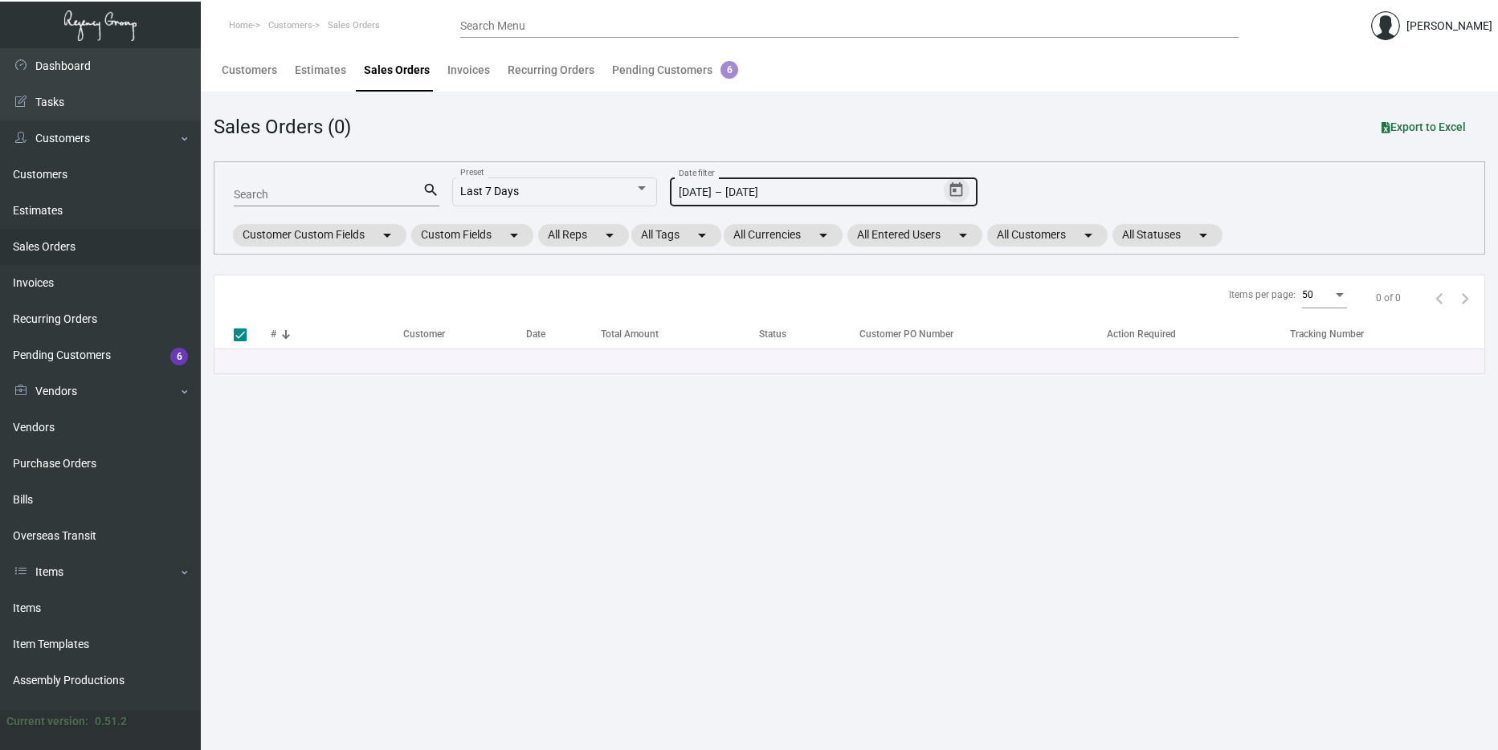
click at [964, 196] on icon "Open calendar" at bounding box center [956, 190] width 17 height 17
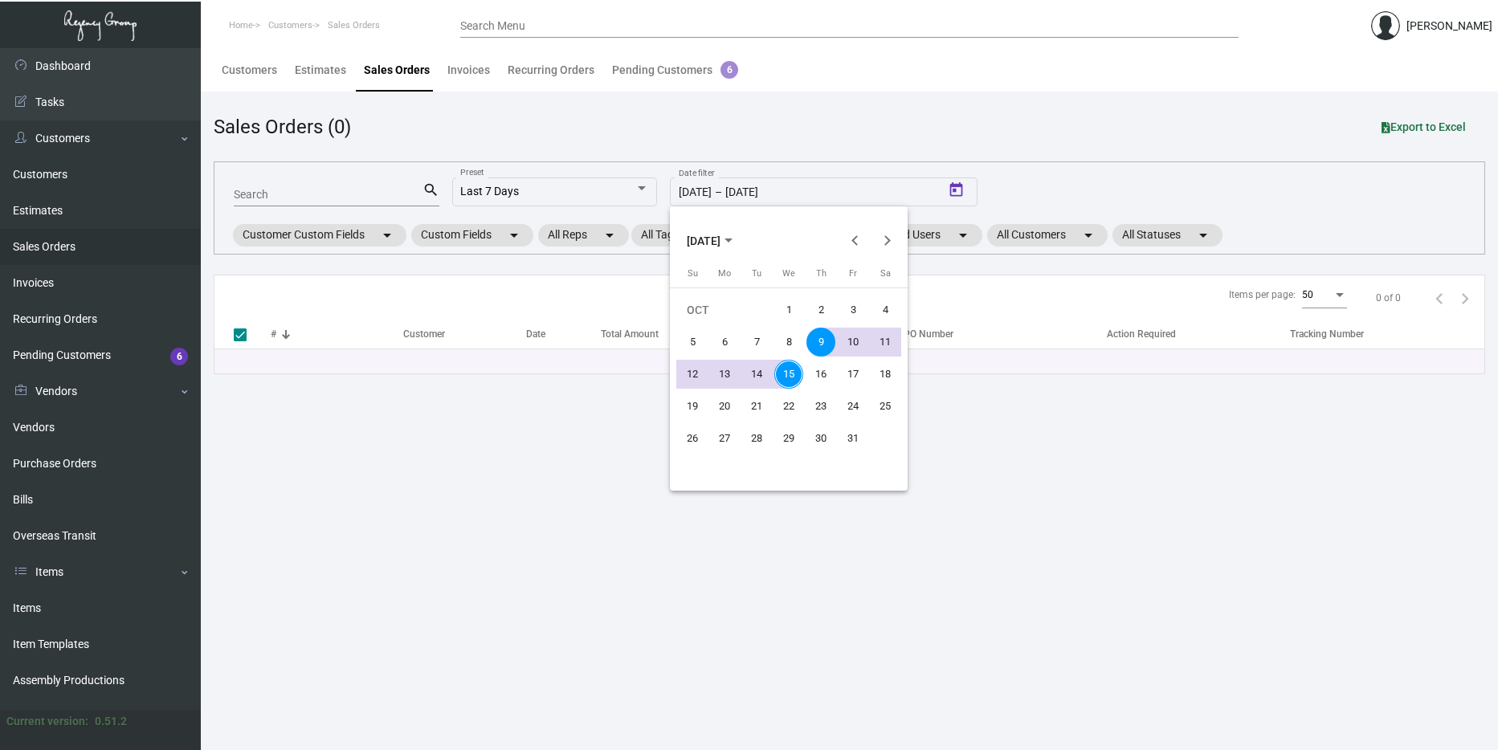
click at [694, 199] on div at bounding box center [749, 375] width 1498 height 750
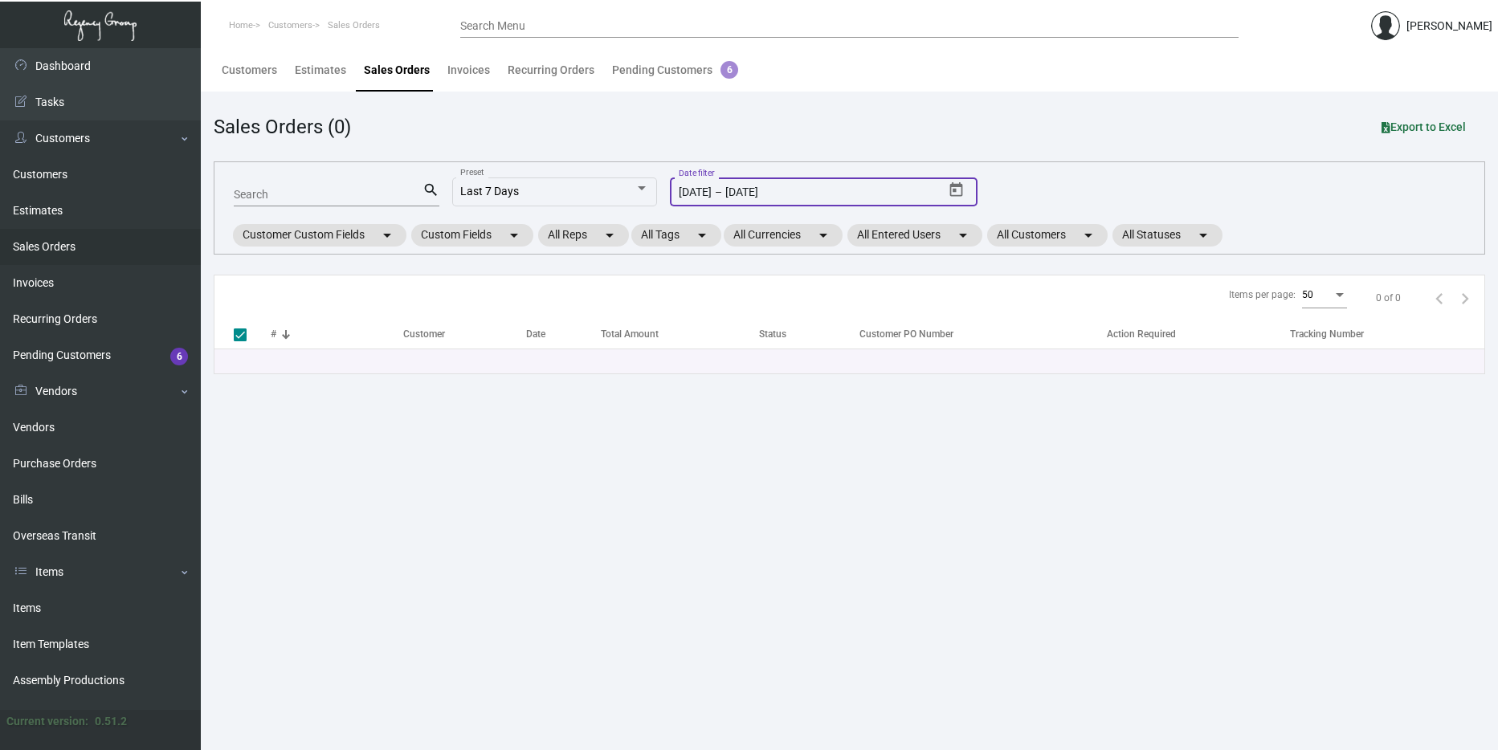
click at [698, 194] on input "[DATE]" at bounding box center [695, 192] width 33 height 13
click at [951, 192] on icon "Open calendar" at bounding box center [956, 189] width 13 height 14
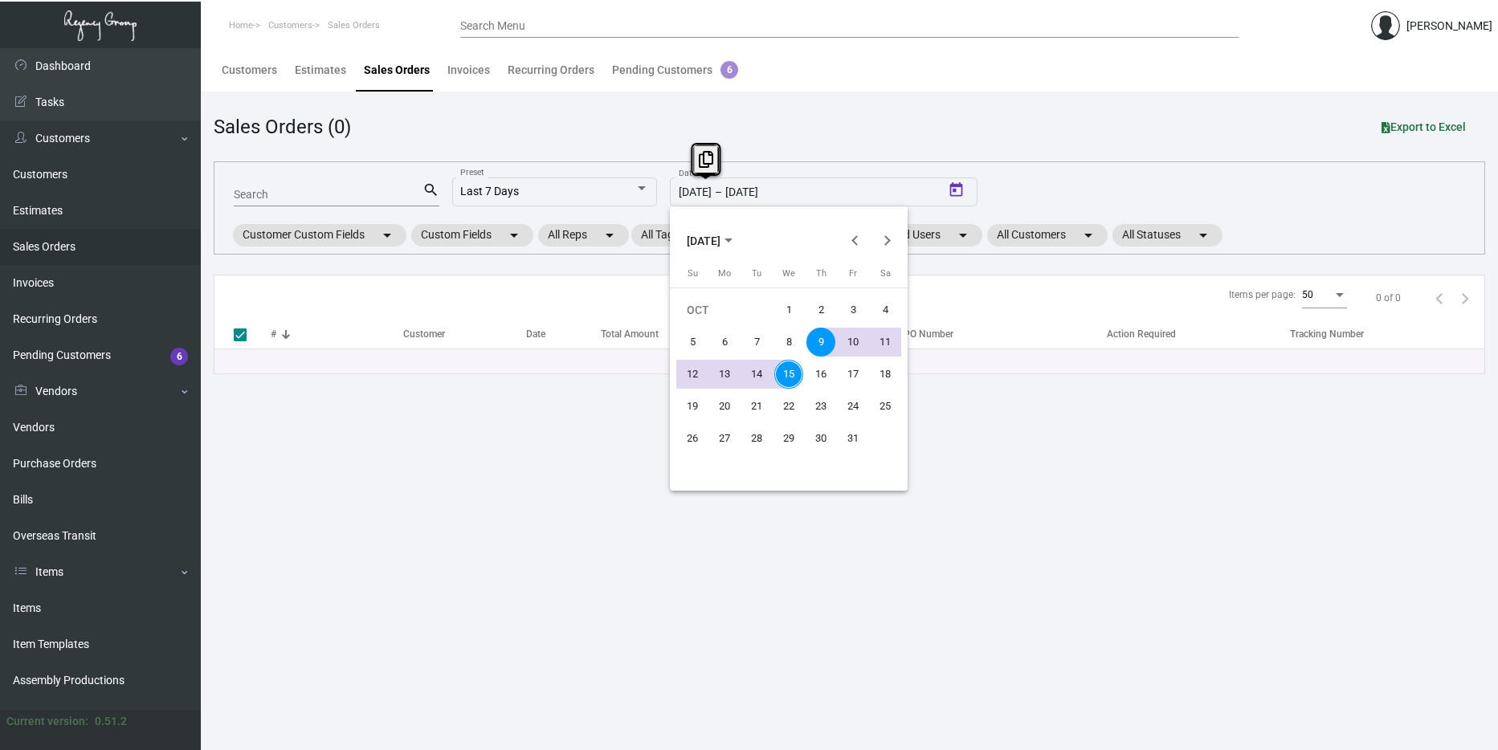
click at [712, 244] on span "[DATE]" at bounding box center [704, 241] width 34 height 13
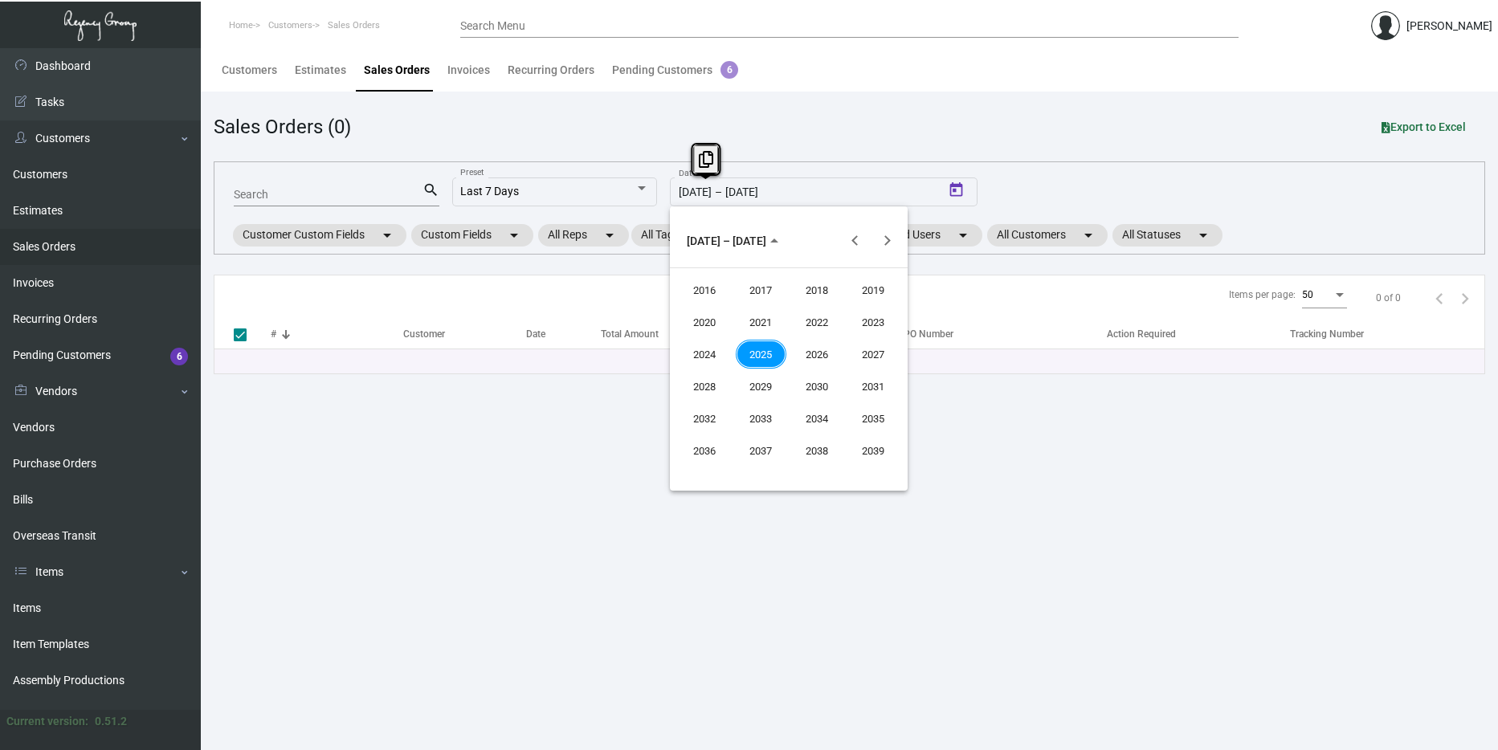
click at [709, 345] on div "2024" at bounding box center [704, 354] width 51 height 29
click at [706, 316] on div "JAN" at bounding box center [704, 322] width 51 height 29
click at [728, 339] on div "1" at bounding box center [724, 342] width 29 height 29
type input "[DATE]"
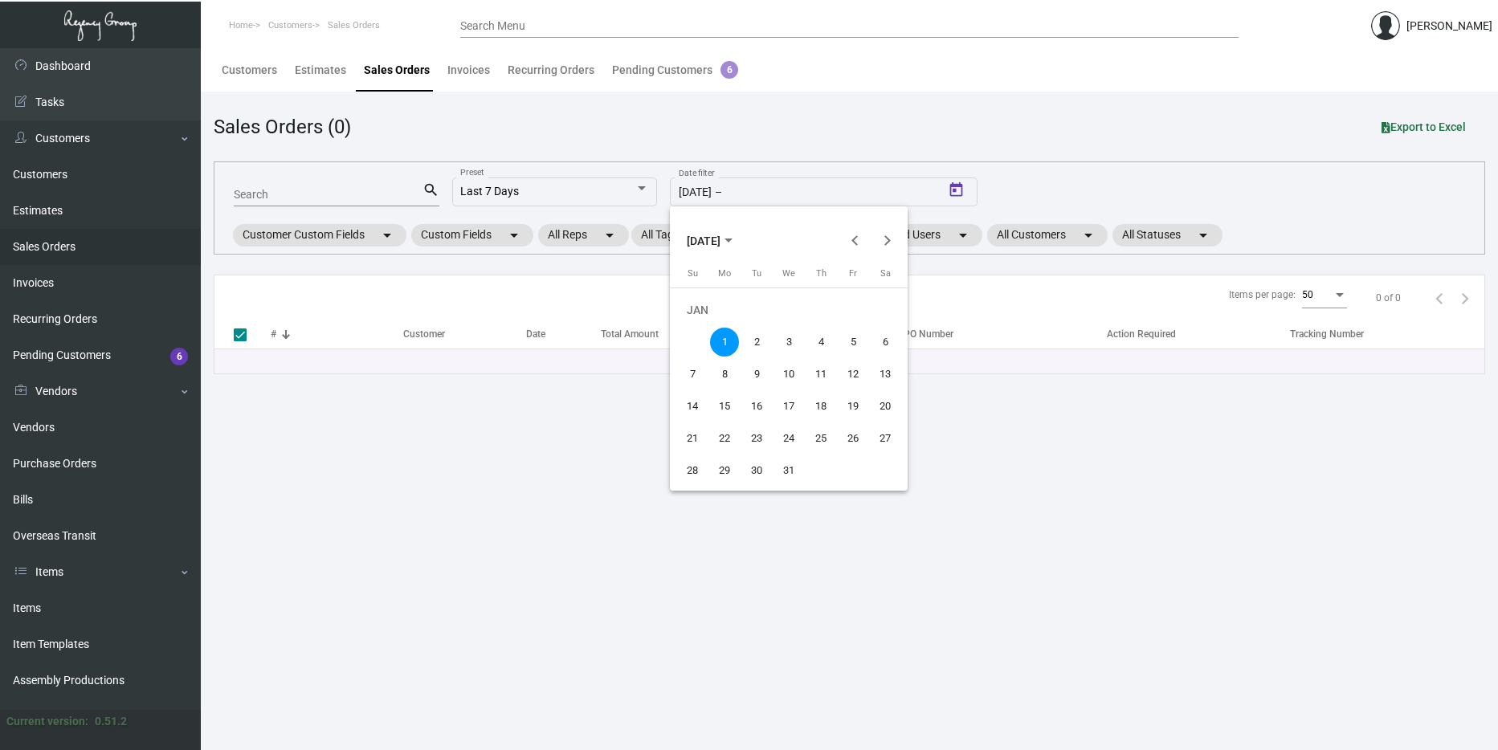
click at [732, 242] on icon "Choose month and year" at bounding box center [728, 241] width 8 height 4
click at [758, 350] on div "2025" at bounding box center [761, 354] width 51 height 29
click at [751, 385] on div "OCT" at bounding box center [761, 386] width 51 height 29
click at [781, 364] on div "15" at bounding box center [788, 374] width 29 height 29
type input "[DATE]"
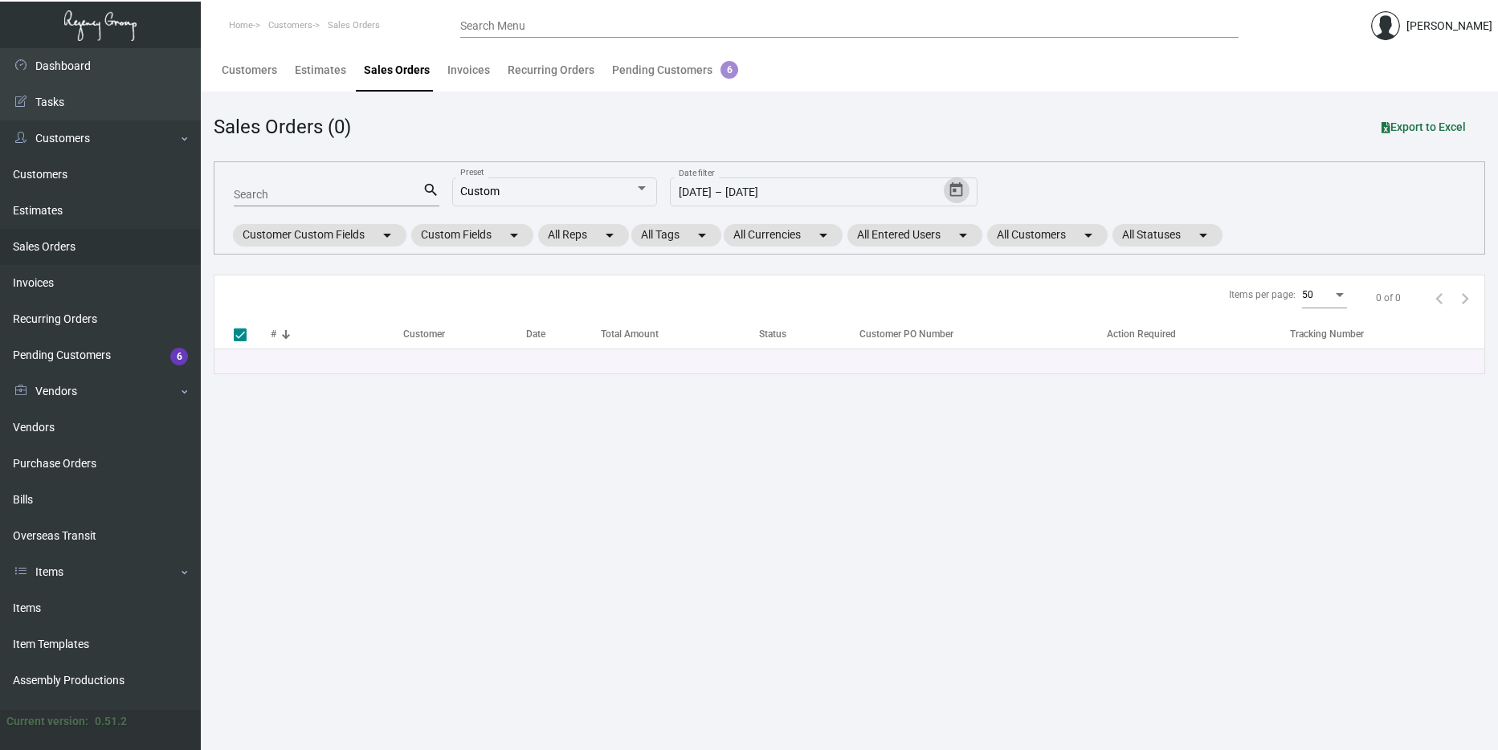
checkbox input "false"
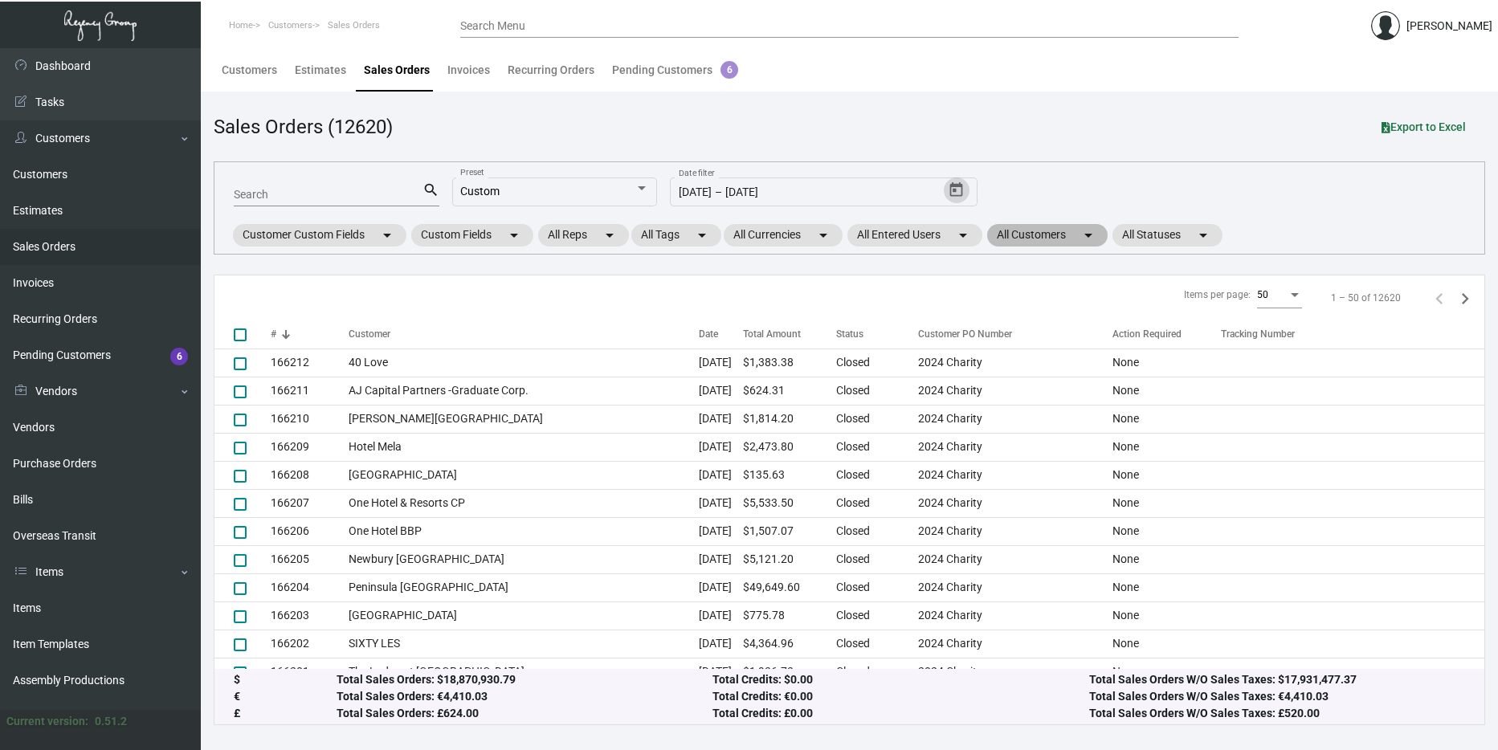
click at [1034, 230] on mat-chip "All Customers arrow_drop_down" at bounding box center [1047, 235] width 120 height 22
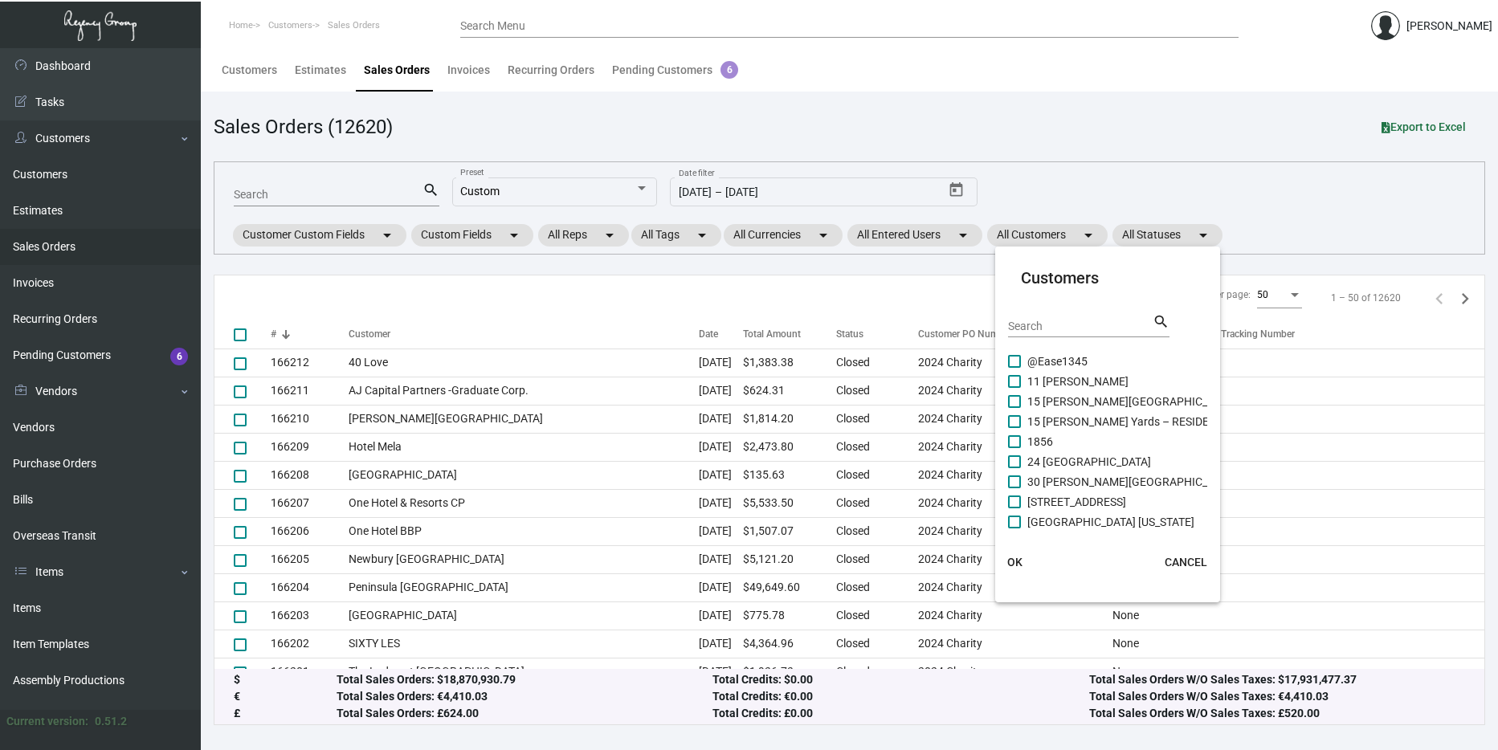
click at [1048, 329] on input "Search" at bounding box center [1080, 326] width 145 height 13
type input "pali"
click at [1082, 380] on span "Le Petit Pali Brentwood" at bounding box center [1085, 381] width 116 height 19
click at [1014, 388] on input "Le Petit Pali Brentwood" at bounding box center [1014, 388] width 1 height 1
checkbox input "true"
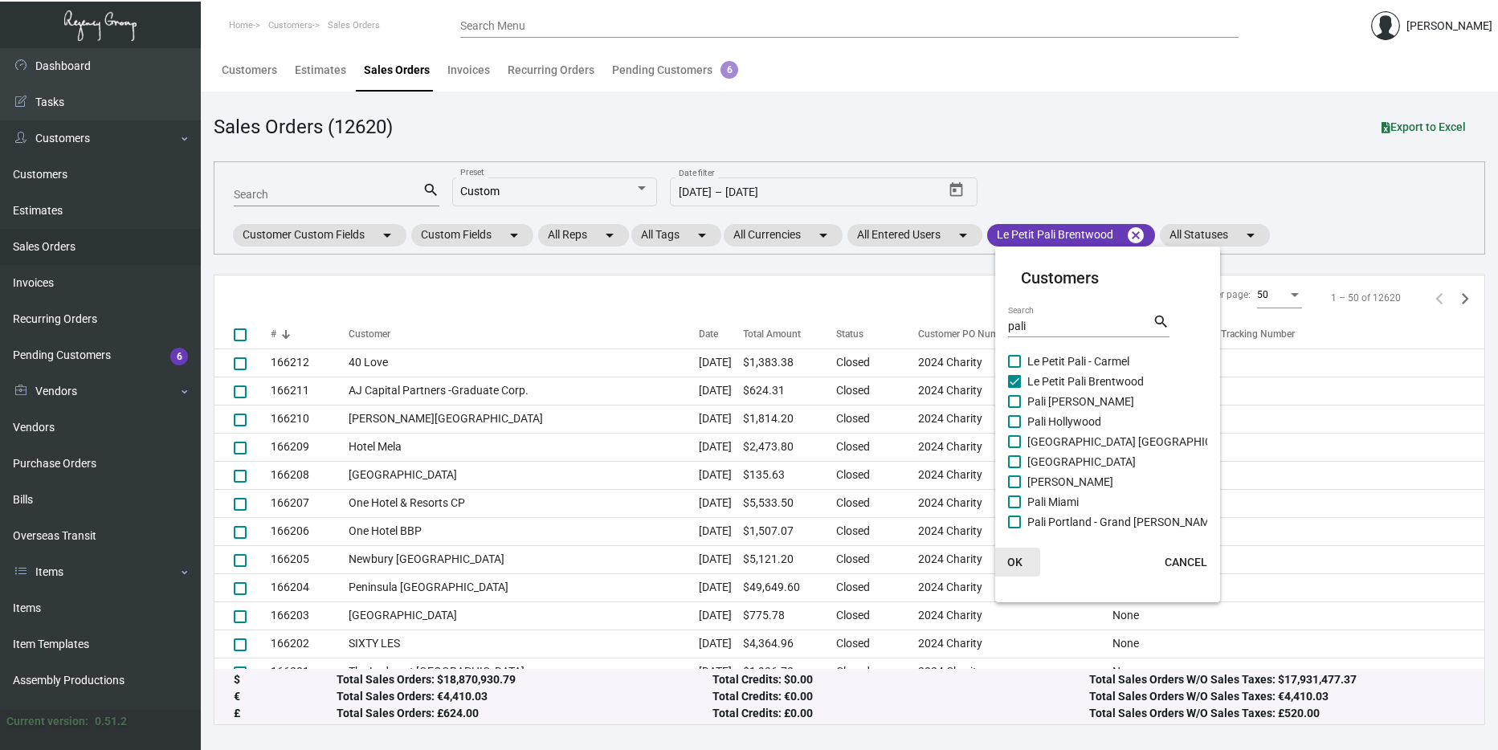
click at [1017, 556] on span "OK" at bounding box center [1014, 562] width 15 height 13
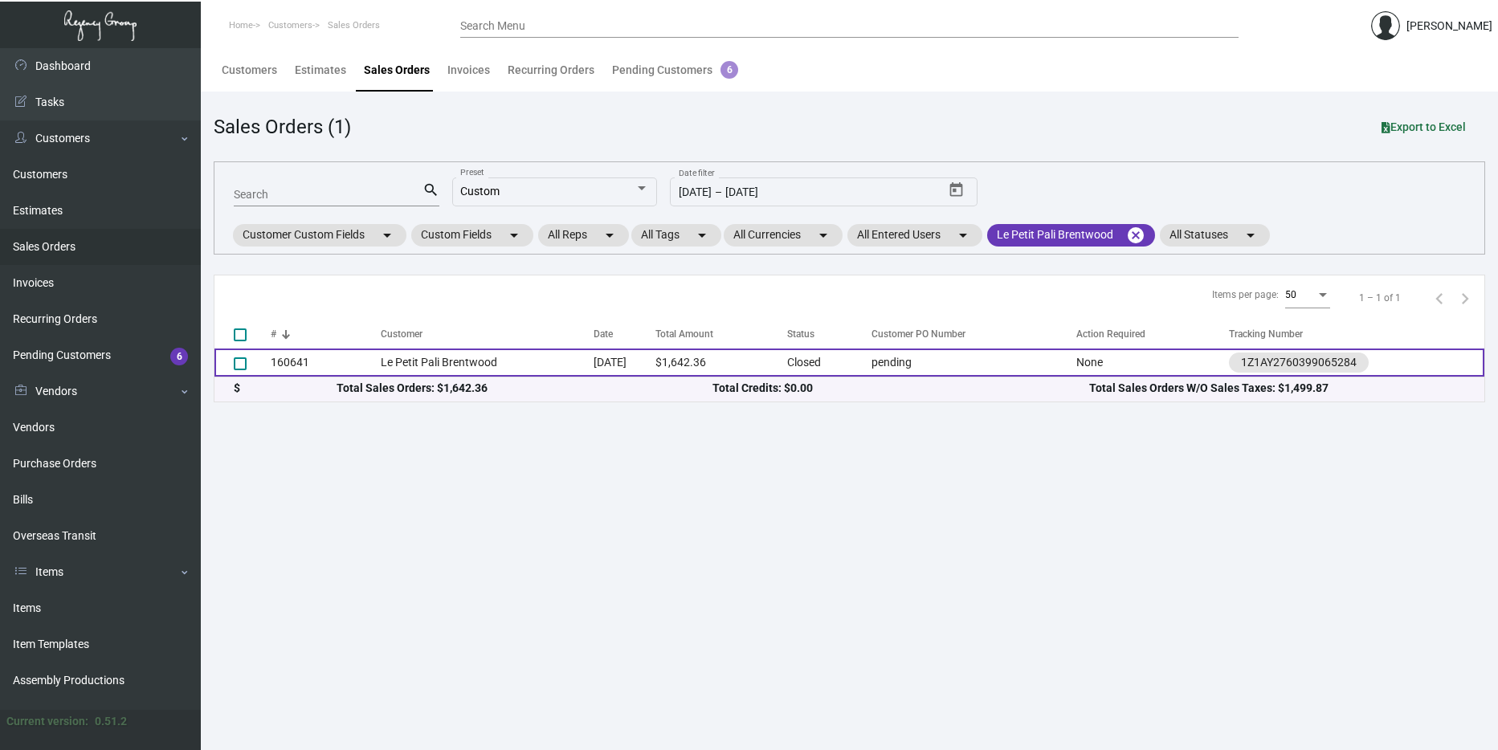
click at [593, 359] on td "[DATE]" at bounding box center [624, 363] width 62 height 28
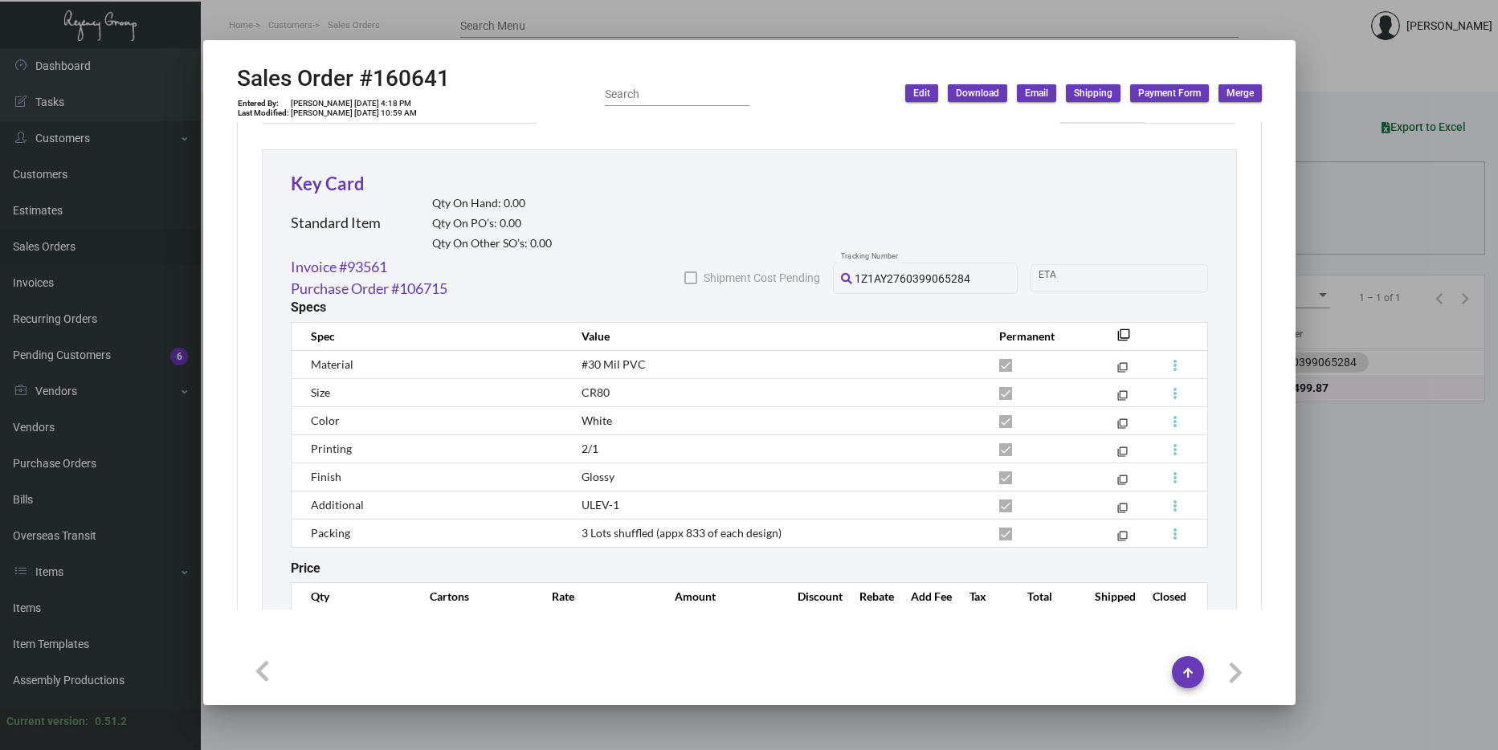
scroll to position [933, 0]
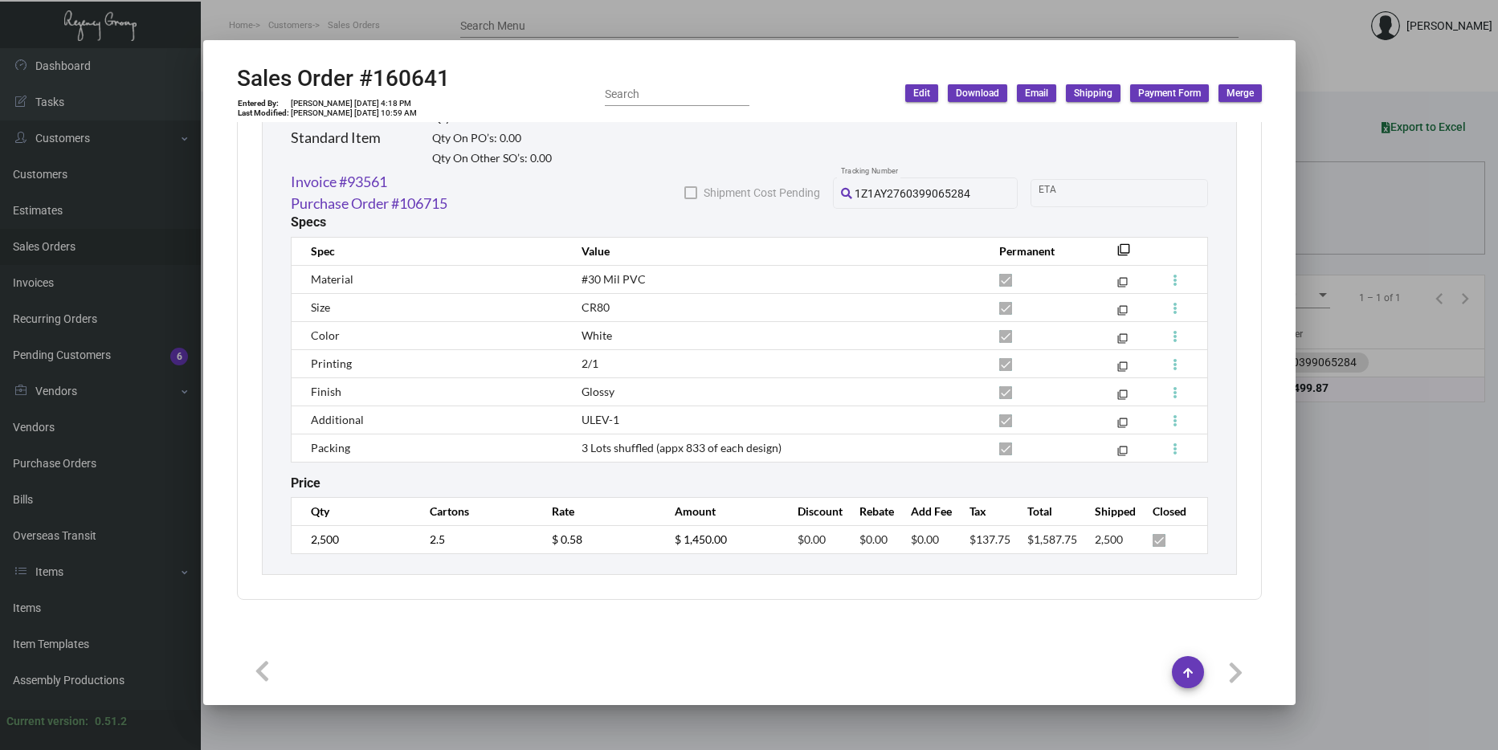
click at [1354, 520] on div at bounding box center [749, 375] width 1498 height 750
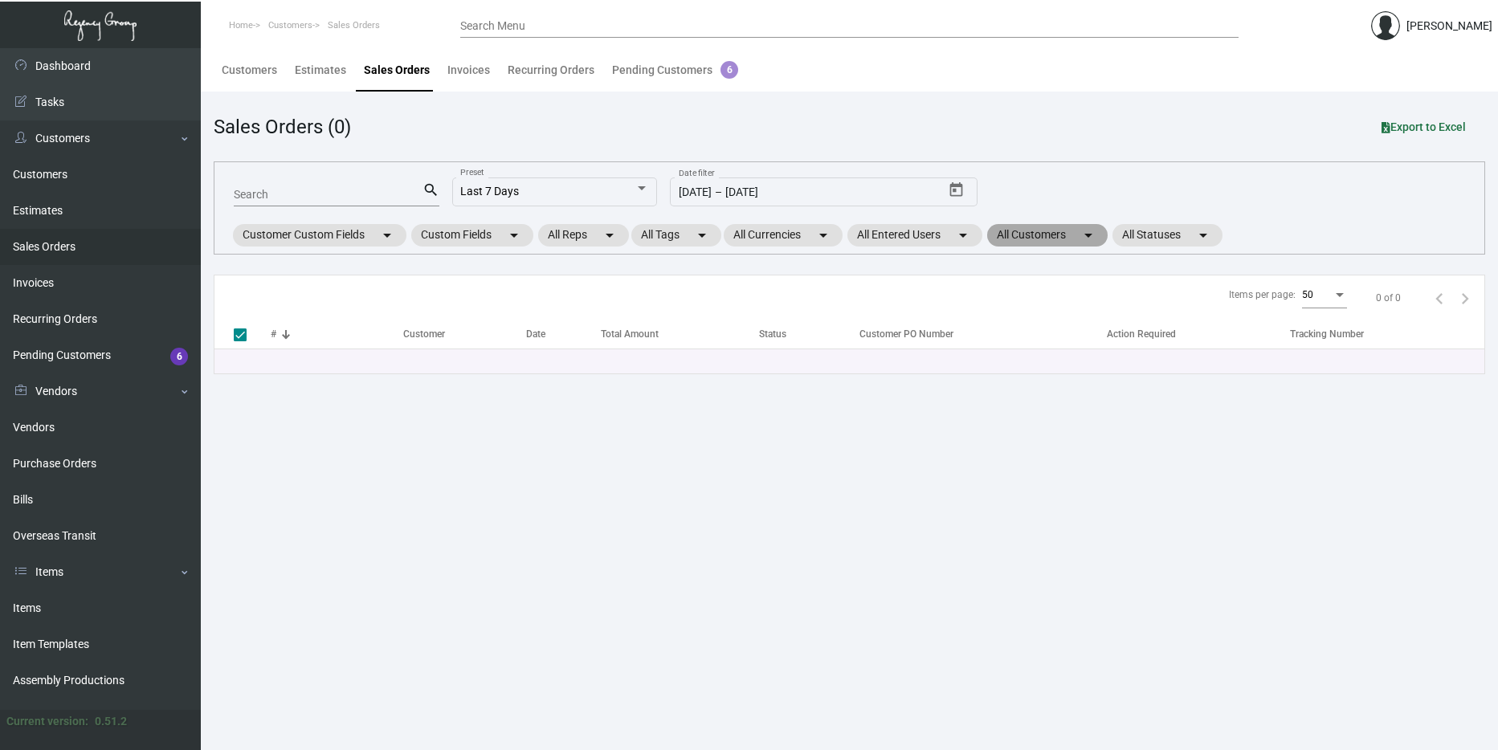
click at [1082, 230] on mat-chip "All Customers arrow_drop_down" at bounding box center [1047, 235] width 120 height 22
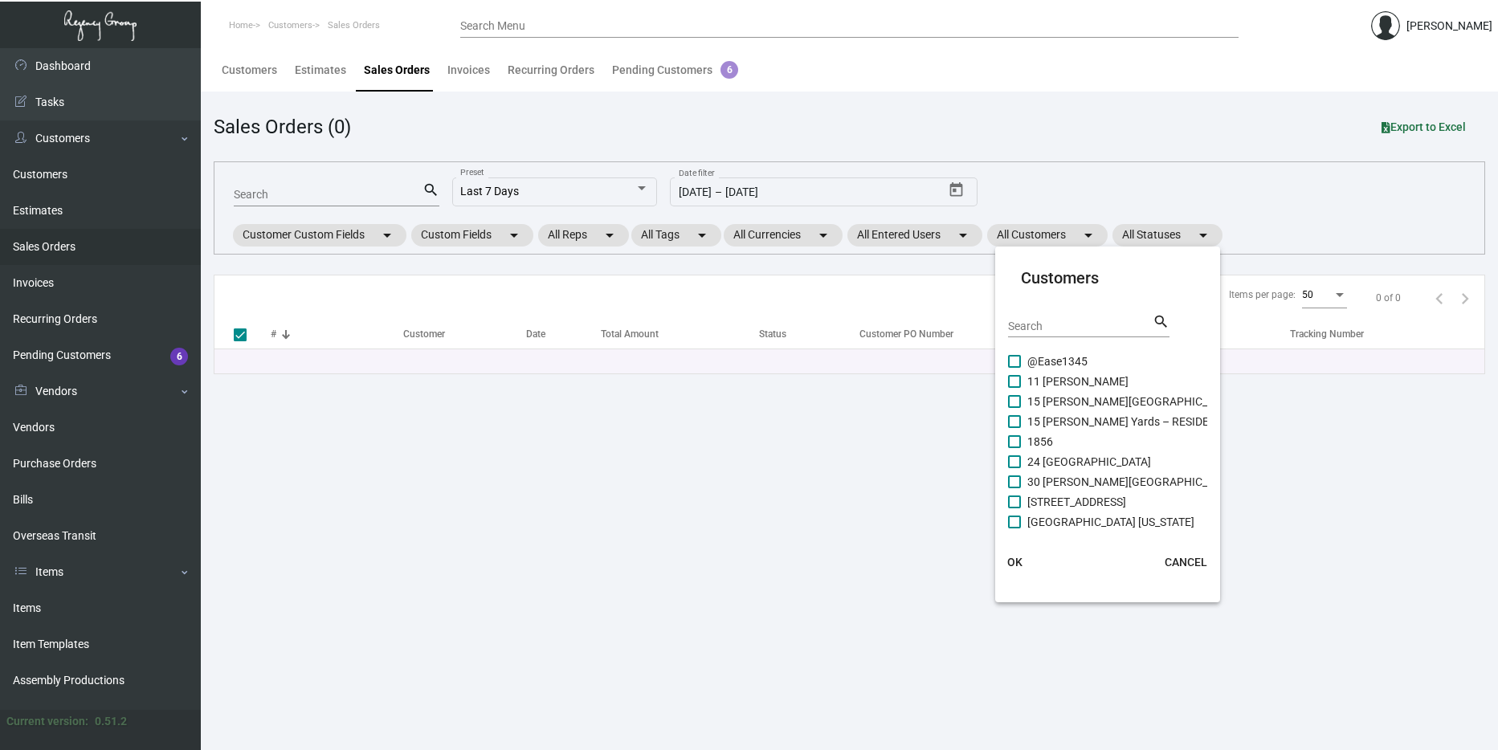
click at [1080, 332] on input "Search" at bounding box center [1080, 326] width 145 height 13
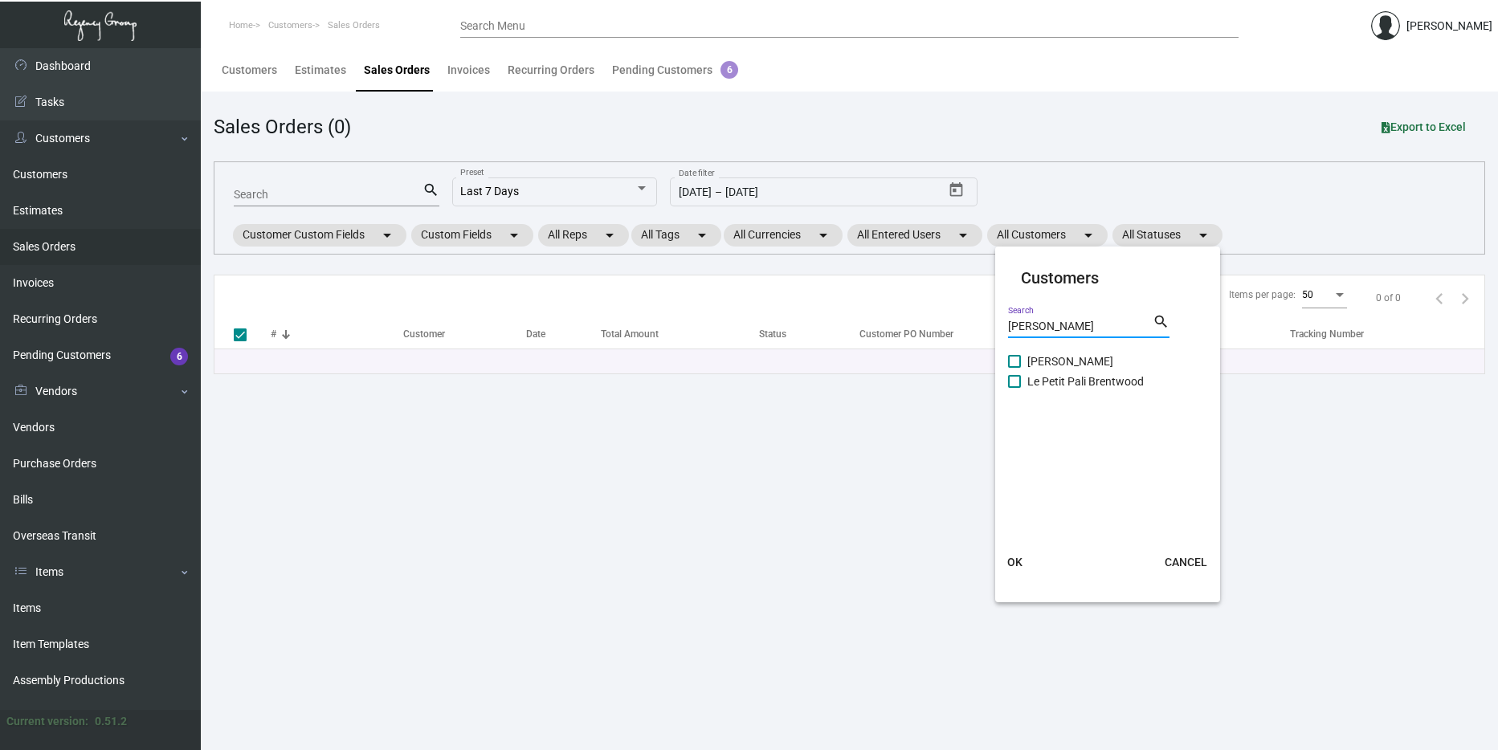
type input "[PERSON_NAME]"
click at [1103, 372] on span "Le Petit Pali Brentwood" at bounding box center [1085, 381] width 116 height 19
click at [1014, 388] on input "Le Petit Pali Brentwood" at bounding box center [1014, 388] width 1 height 1
checkbox input "true"
click at [1029, 567] on button "OK" at bounding box center [1014, 562] width 51 height 29
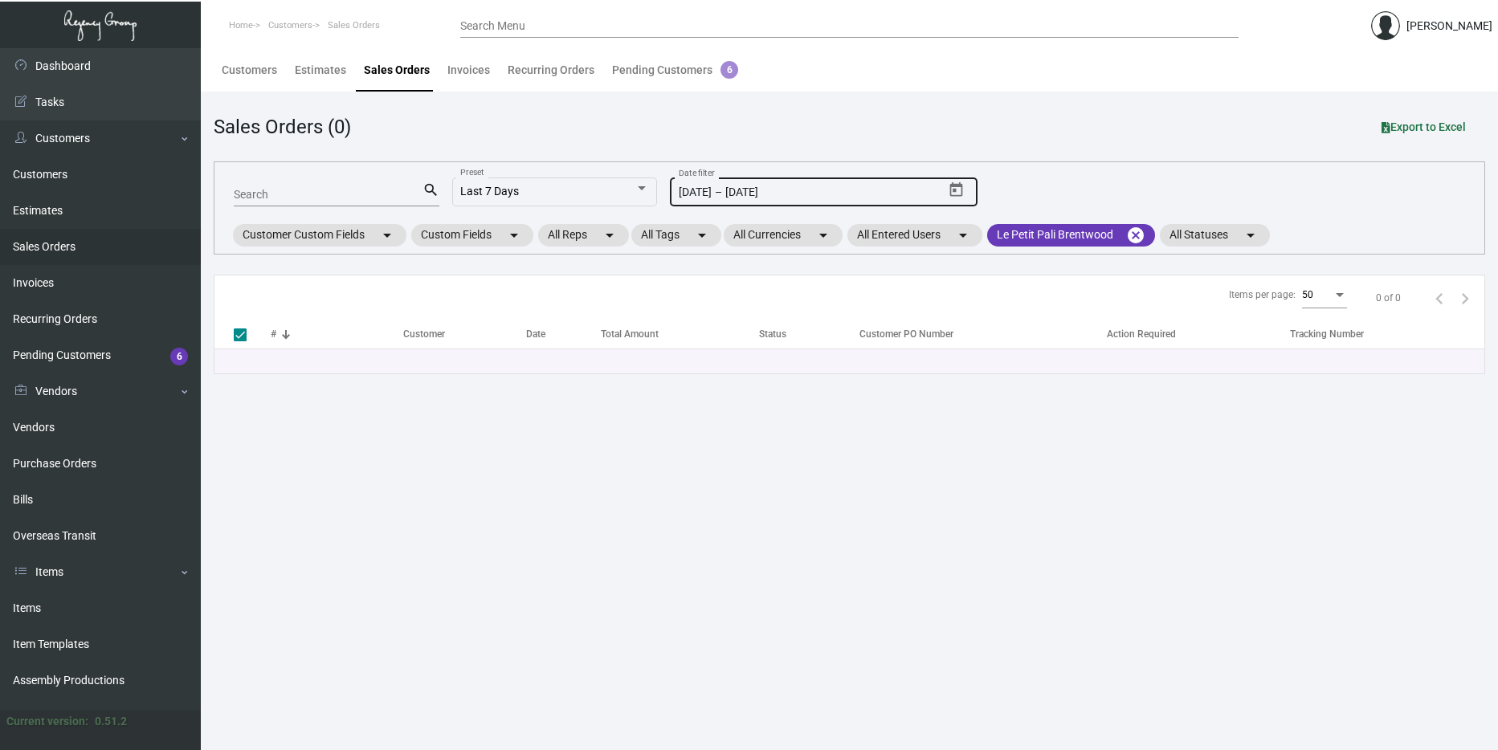
click at [749, 186] on input "[DATE]" at bounding box center [789, 192] width 129 height 13
click at [949, 189] on icon "Open calendar" at bounding box center [956, 190] width 17 height 17
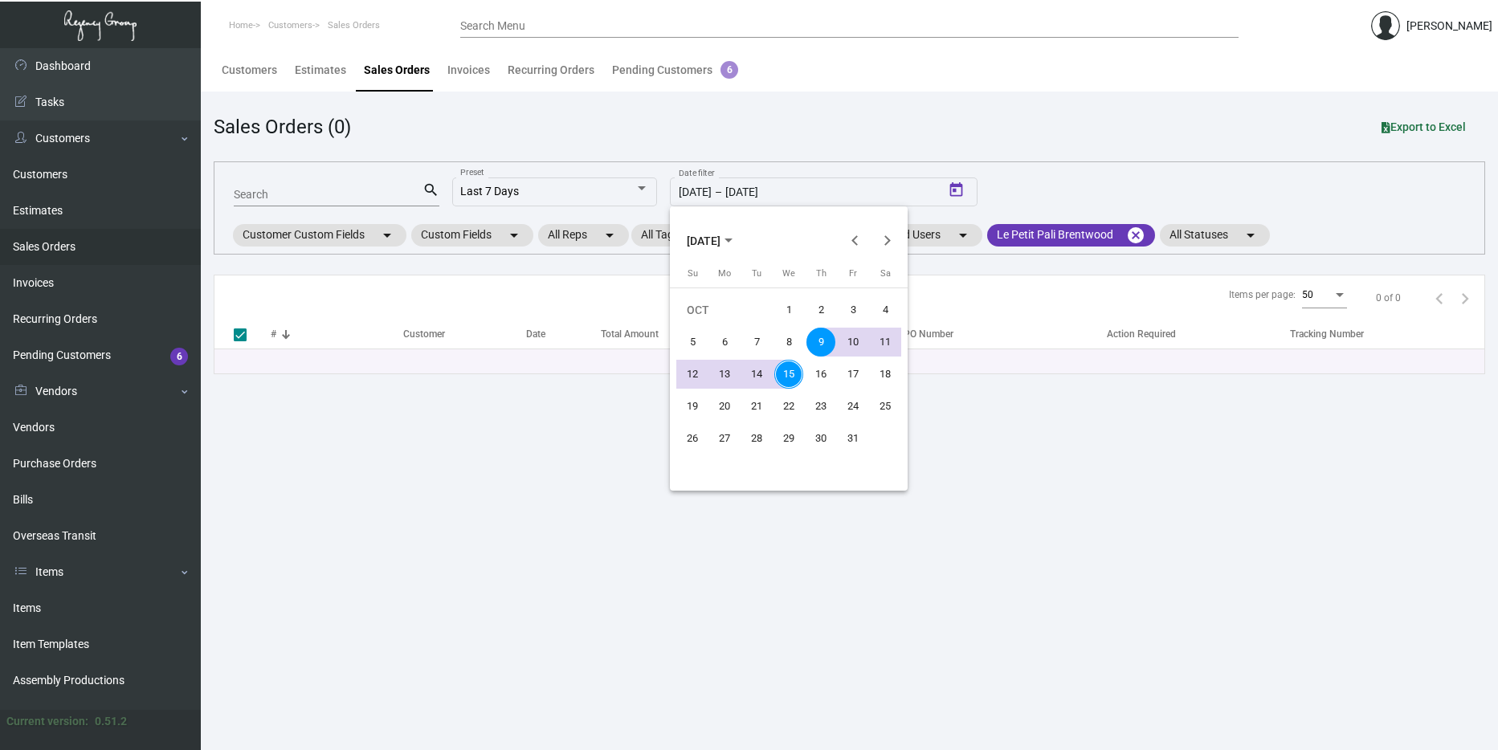
click at [703, 226] on button "[DATE]" at bounding box center [709, 240] width 71 height 32
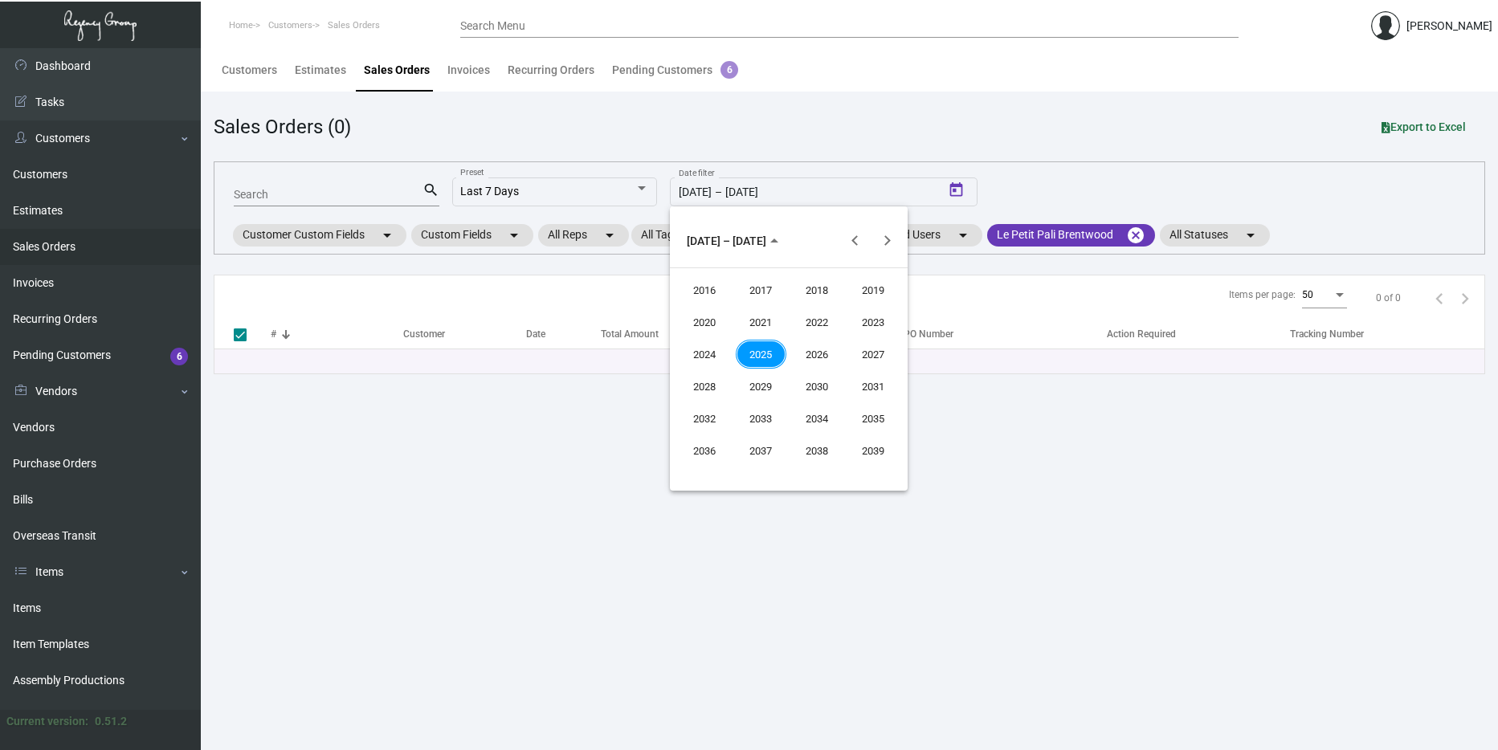
click at [706, 345] on div "2024" at bounding box center [704, 354] width 51 height 29
click at [704, 330] on div "JAN" at bounding box center [704, 322] width 51 height 29
click at [725, 341] on div "1" at bounding box center [724, 342] width 29 height 29
type input "[DATE]"
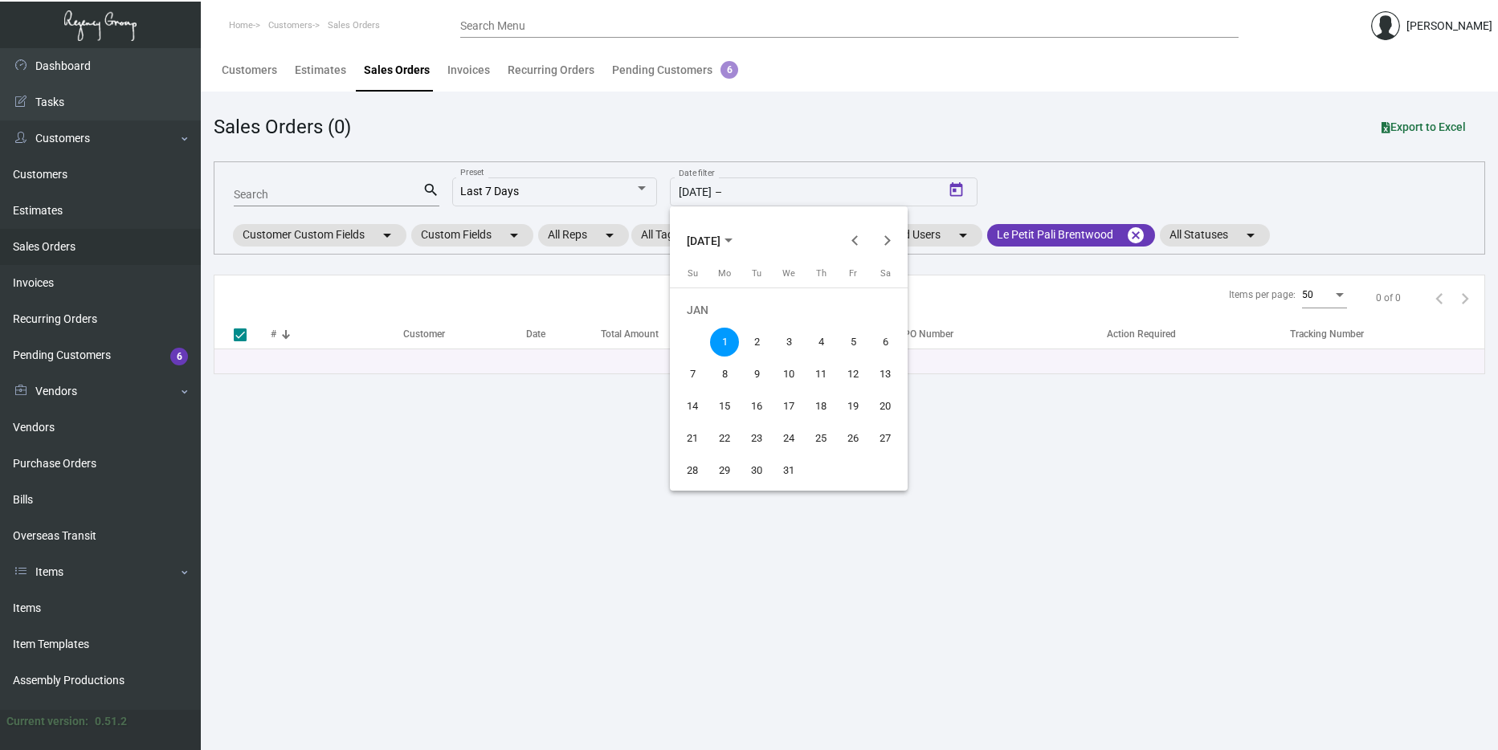
click at [732, 236] on span "[DATE]" at bounding box center [710, 240] width 46 height 13
click at [755, 357] on div "2025" at bounding box center [761, 354] width 51 height 29
click at [757, 388] on div "OCT" at bounding box center [761, 386] width 51 height 29
click at [778, 373] on div "15" at bounding box center [788, 374] width 29 height 29
type input "[DATE]"
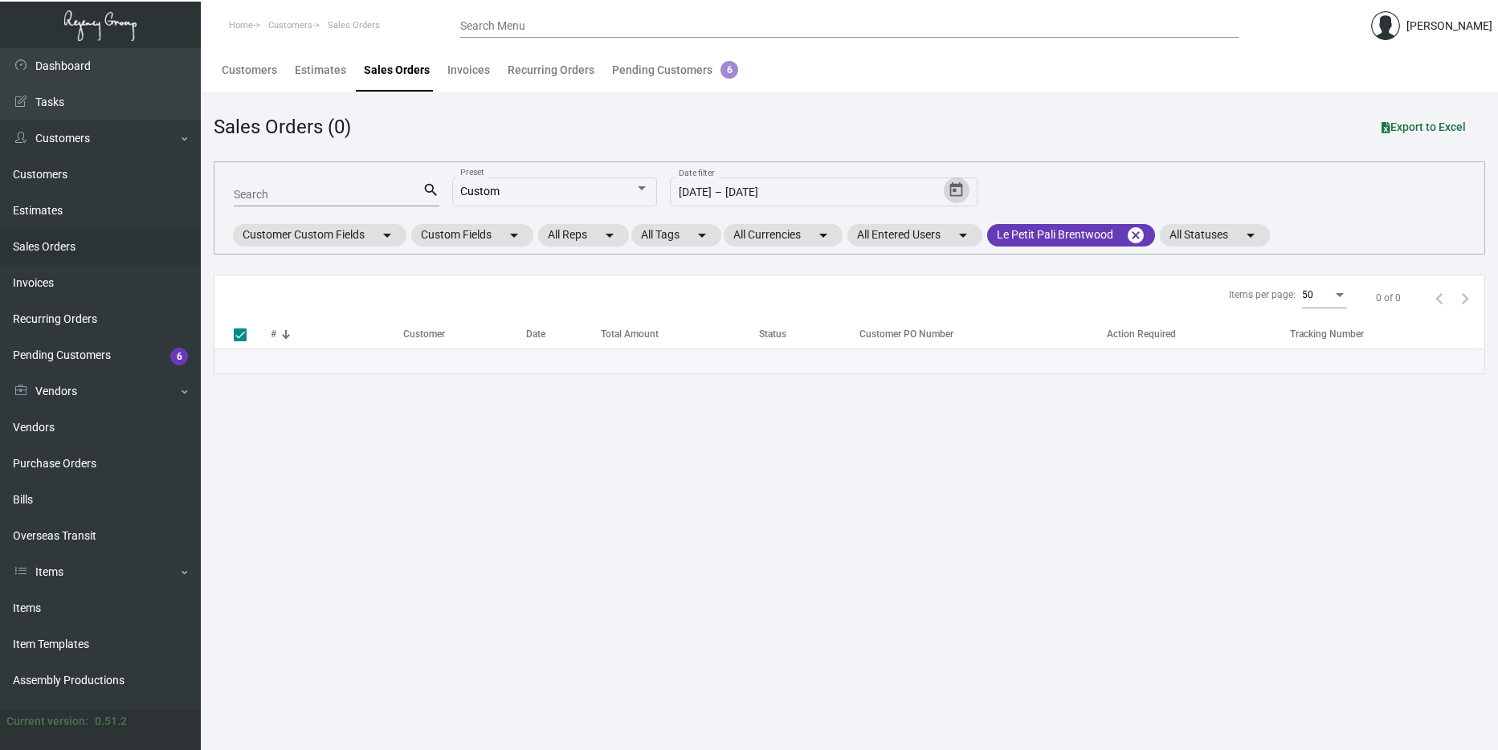
checkbox input "false"
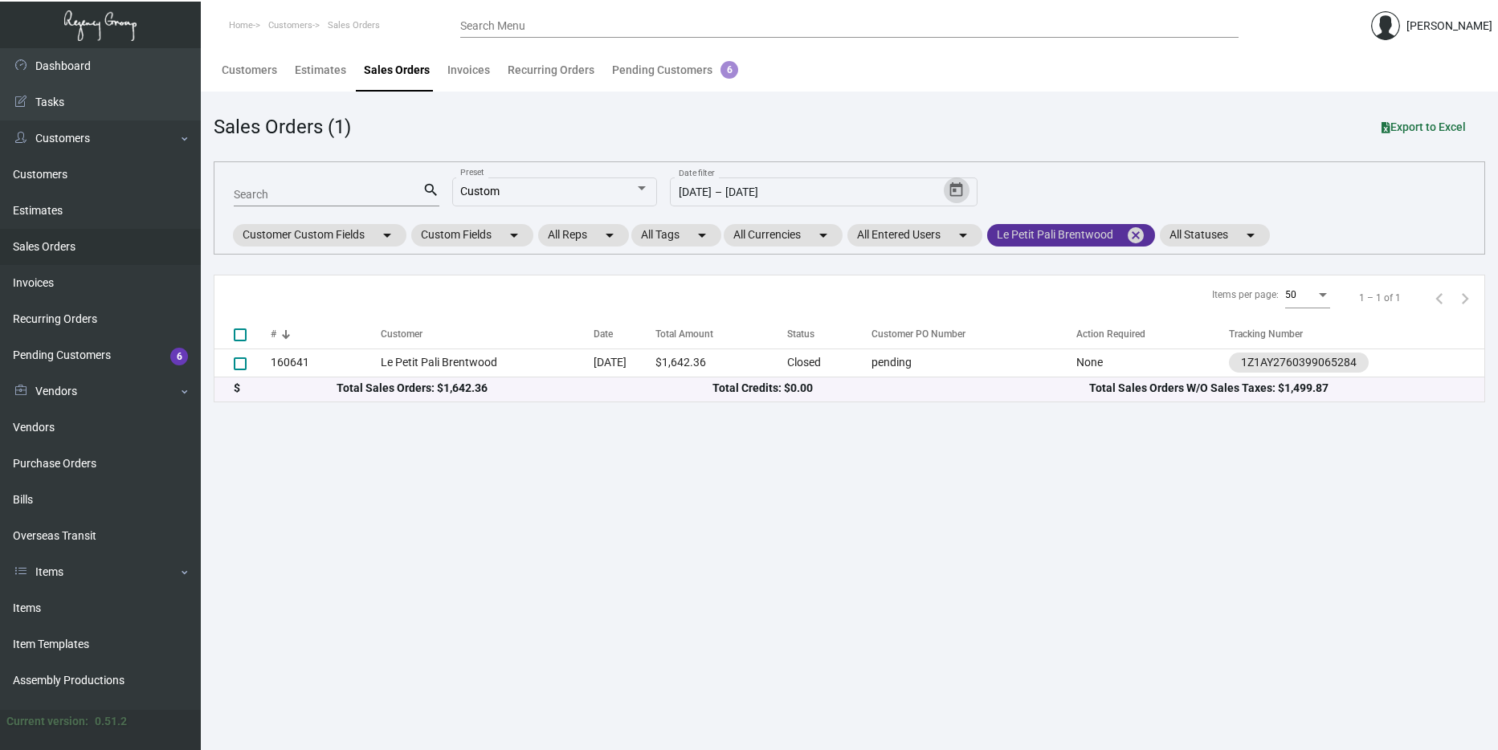
click at [1063, 241] on mat-chip "Le Petit Pali Brentwood cancel" at bounding box center [1071, 235] width 168 height 22
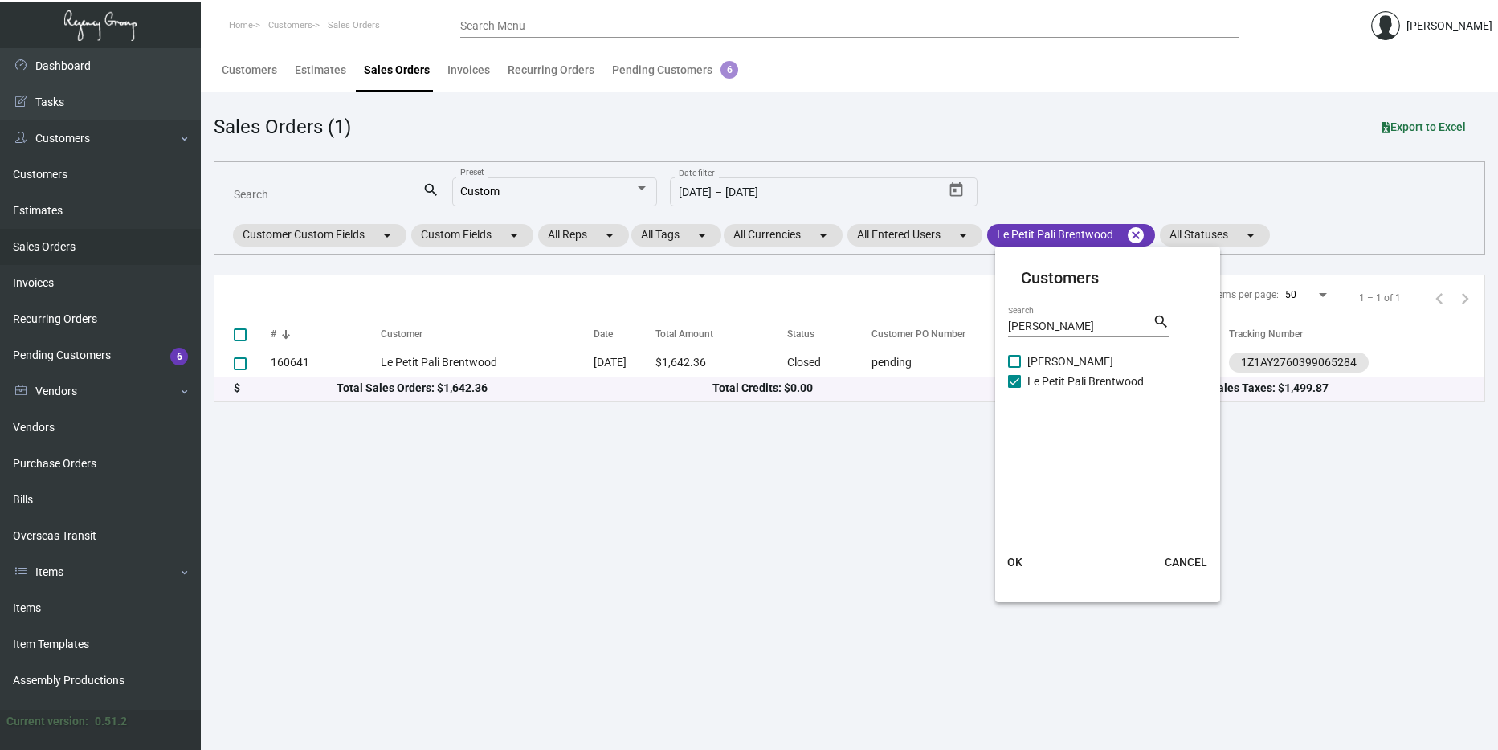
click at [1133, 235] on div at bounding box center [749, 375] width 1498 height 750
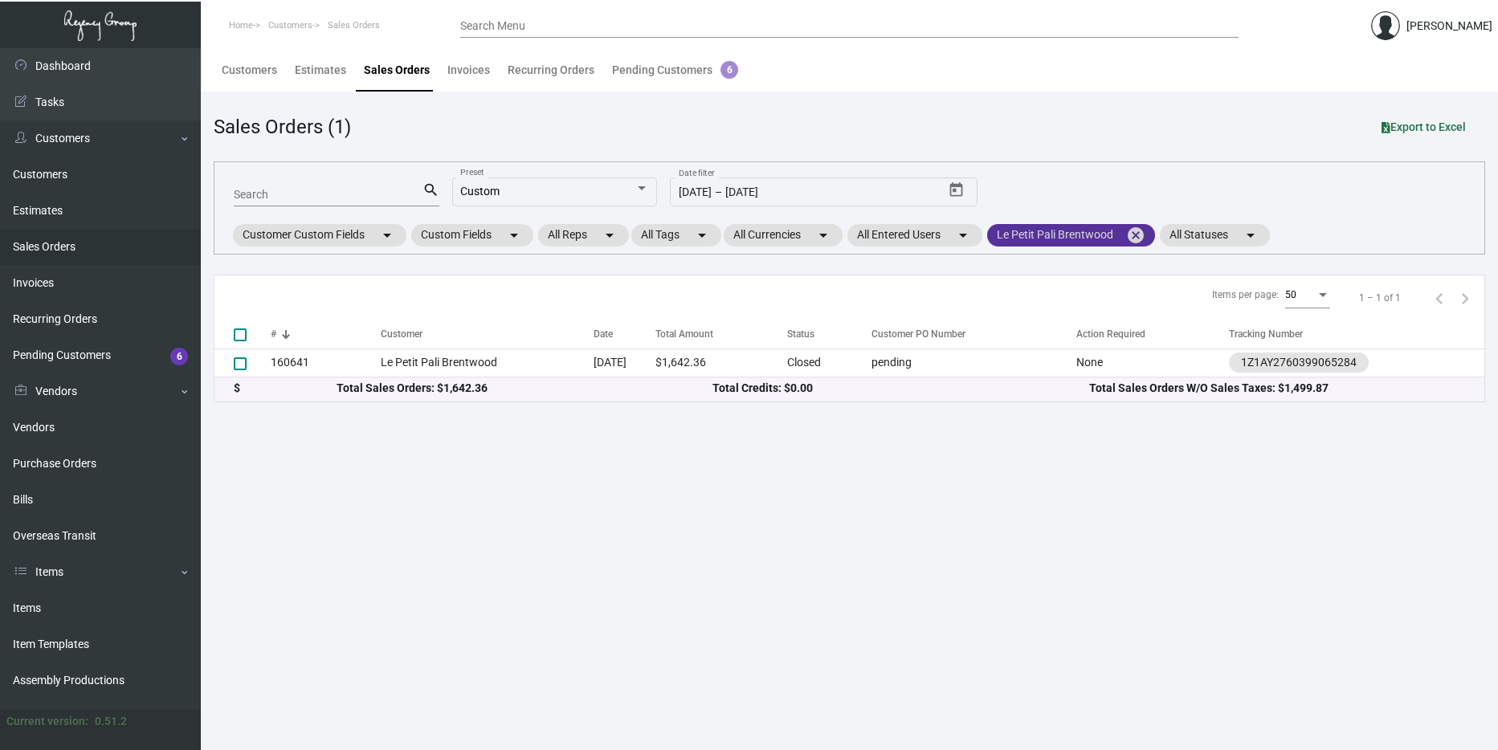
click at [1142, 235] on mat-icon "cancel" at bounding box center [1135, 235] width 19 height 19
click at [1077, 236] on mat-chip "All Customers arrow_drop_down" at bounding box center [1047, 235] width 120 height 22
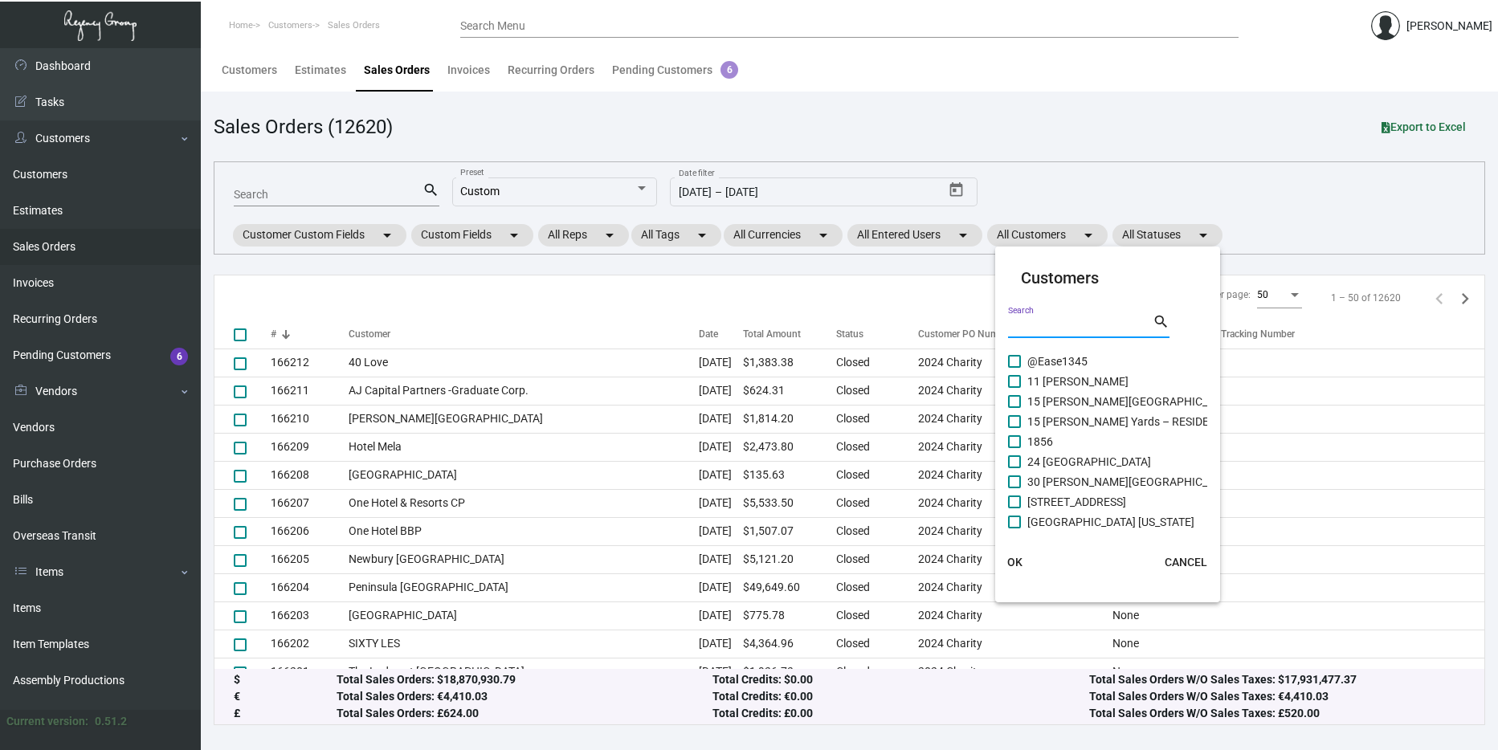
click at [1066, 320] on input "Search" at bounding box center [1080, 326] width 145 height 13
type input "Pali"
click at [1243, 89] on div at bounding box center [749, 375] width 1498 height 750
